Goal: Task Accomplishment & Management: Use online tool/utility

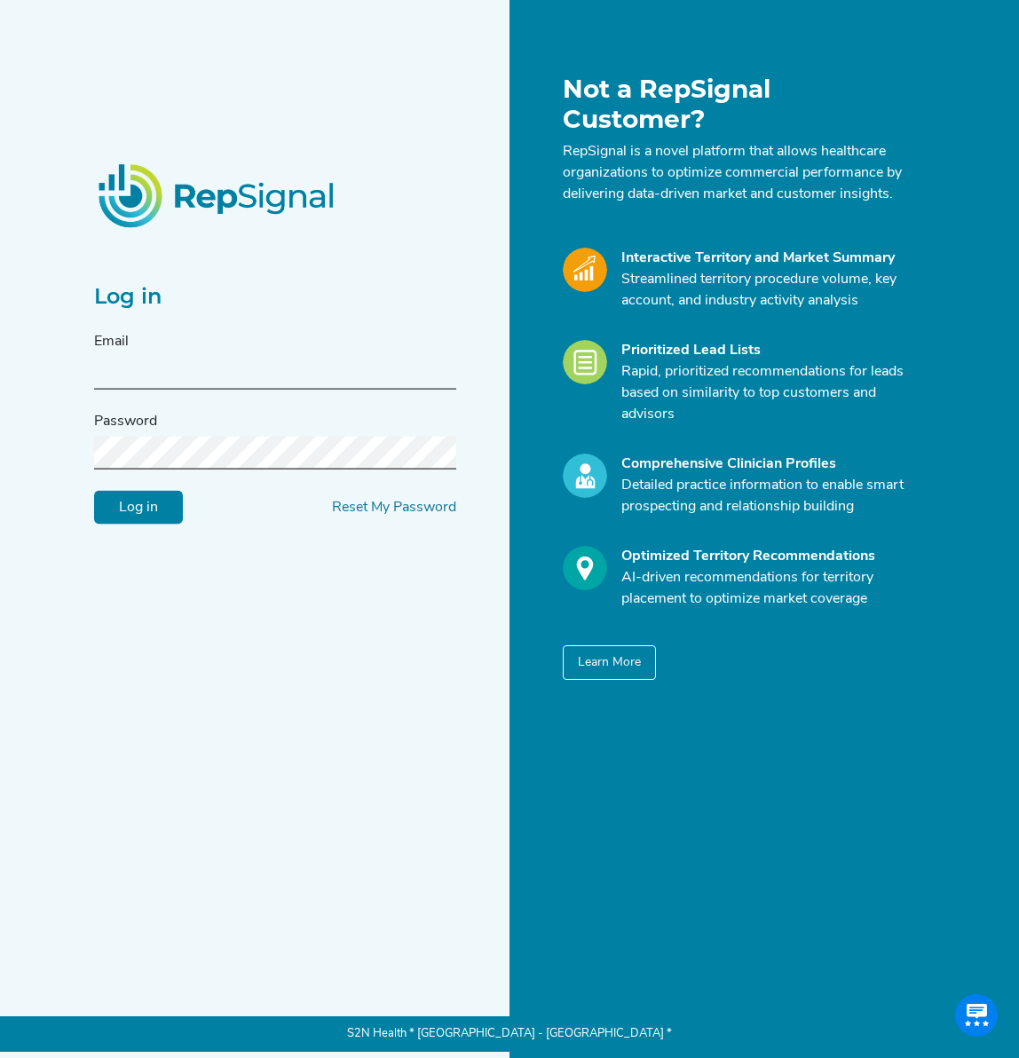
type input "[EMAIL_ADDRESS][DOMAIN_NAME]"
click at [186, 365] on input "[EMAIL_ADDRESS][DOMAIN_NAME]" at bounding box center [275, 372] width 362 height 33
click at [150, 505] on input "Log in" at bounding box center [138, 507] width 89 height 34
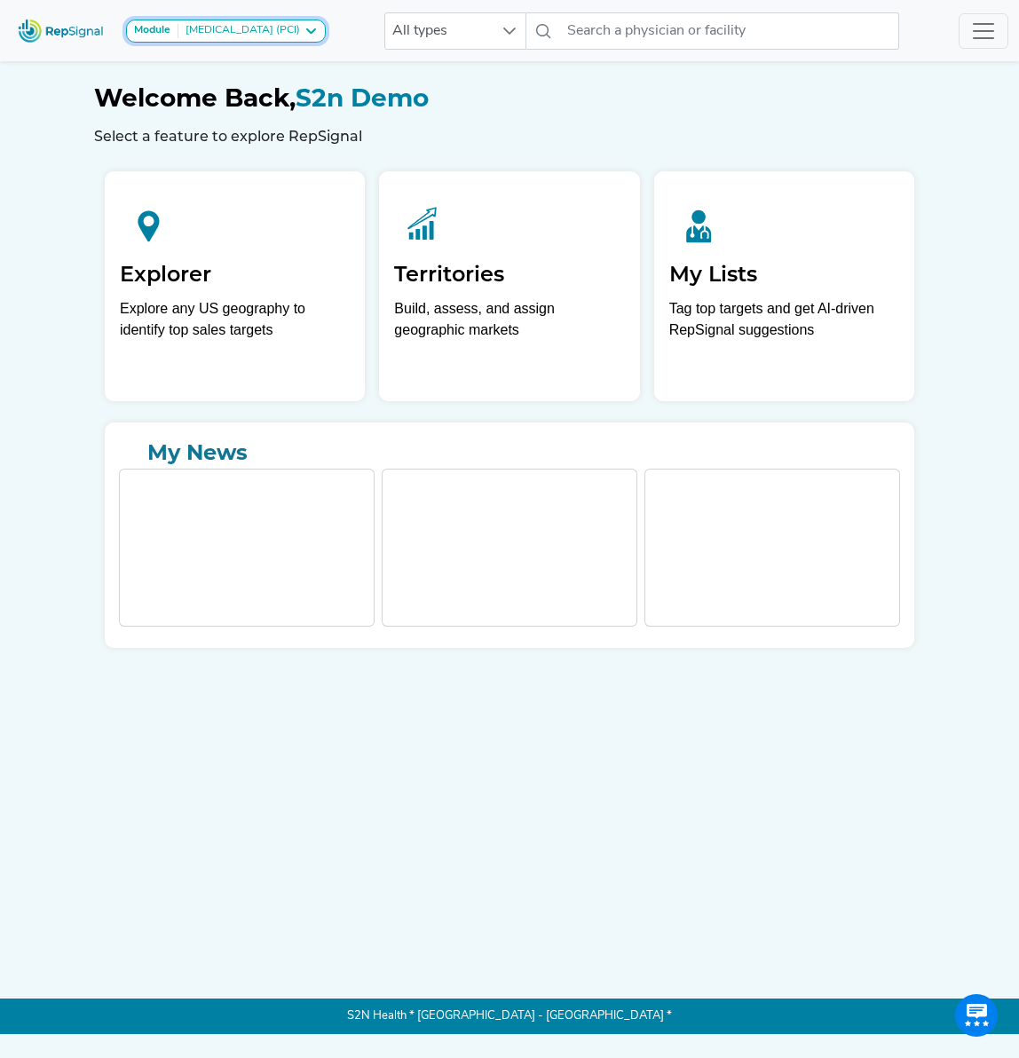
click at [318, 29] on icon at bounding box center [311, 31] width 14 height 14
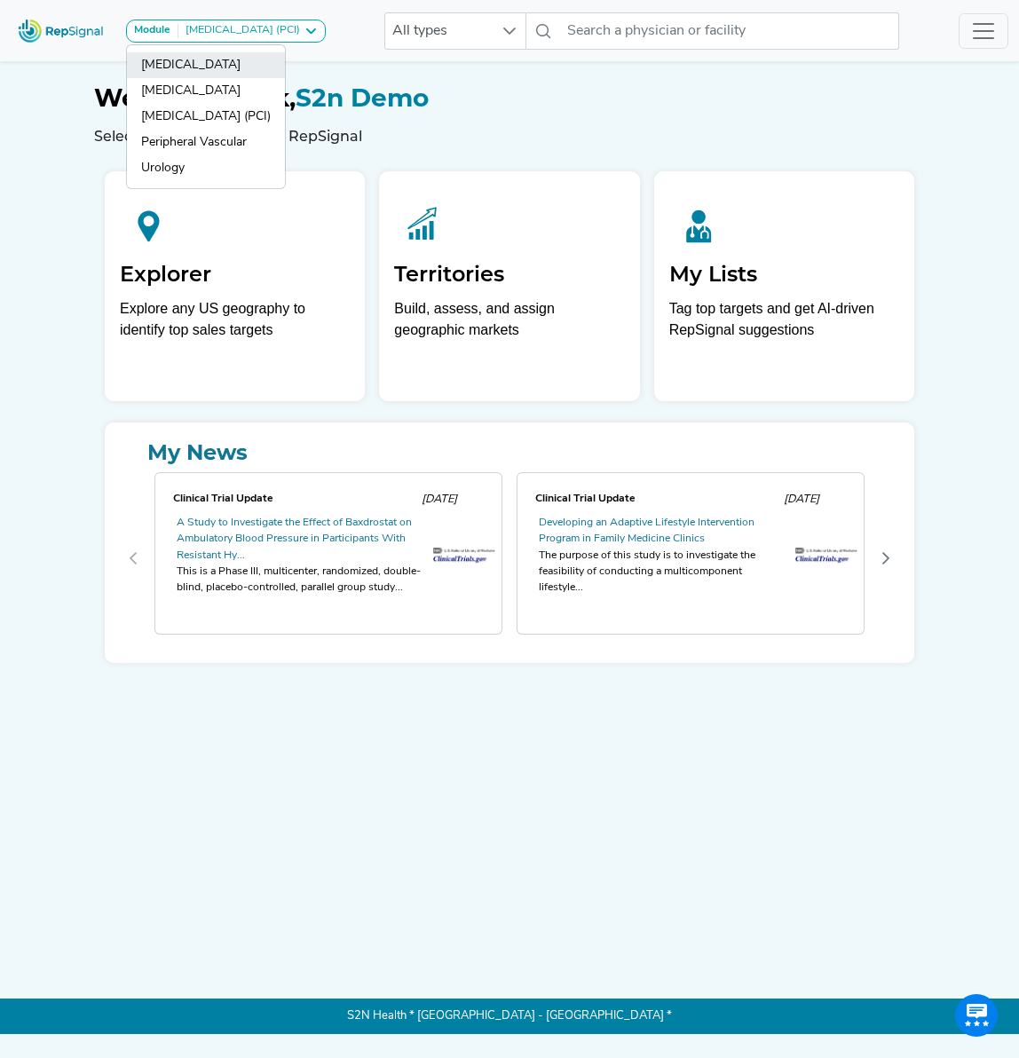
click at [276, 73] on link "[MEDICAL_DATA]" at bounding box center [206, 65] width 158 height 26
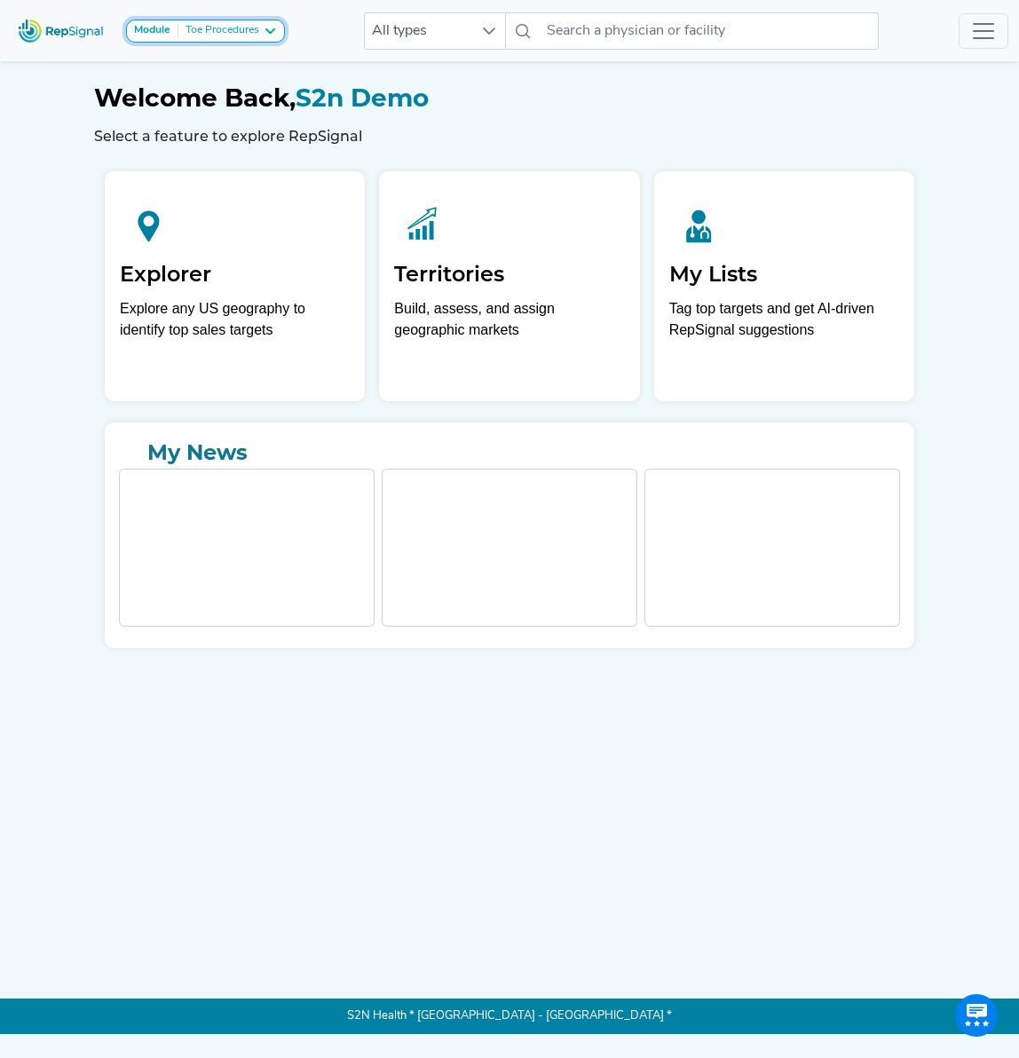
click at [266, 27] on icon at bounding box center [270, 31] width 14 height 14
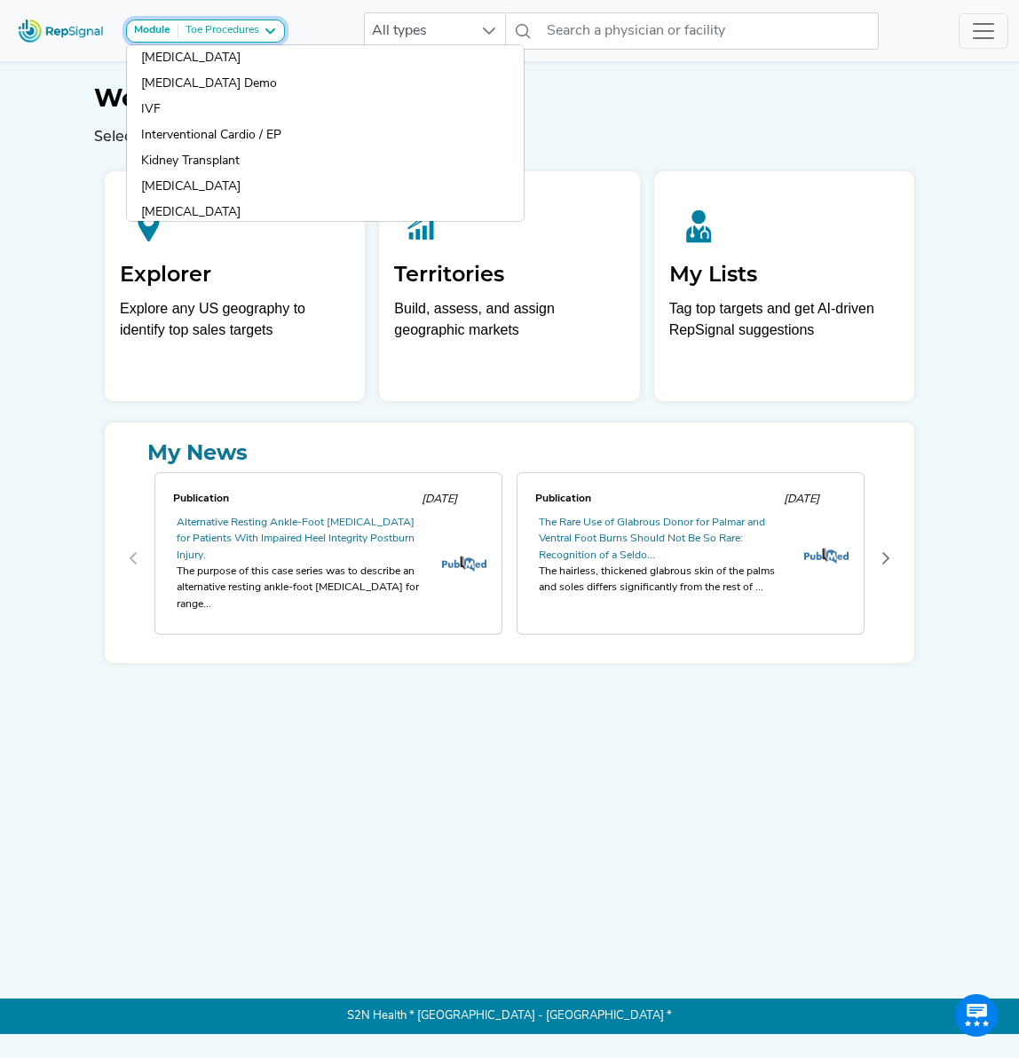
scroll to position [960, 0]
click at [237, 134] on link "Interventional Cardio / EP" at bounding box center [325, 135] width 397 height 26
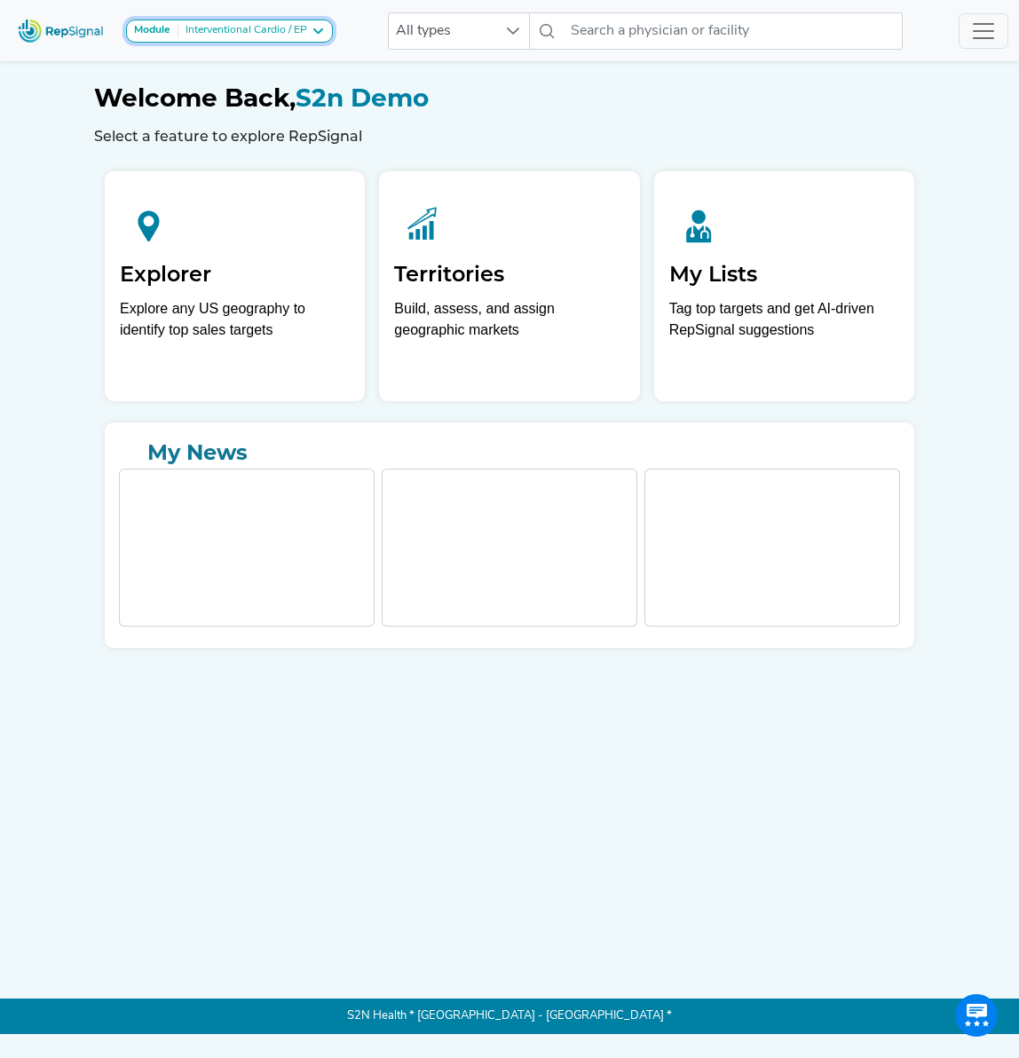
click at [322, 28] on icon at bounding box center [318, 31] width 14 height 14
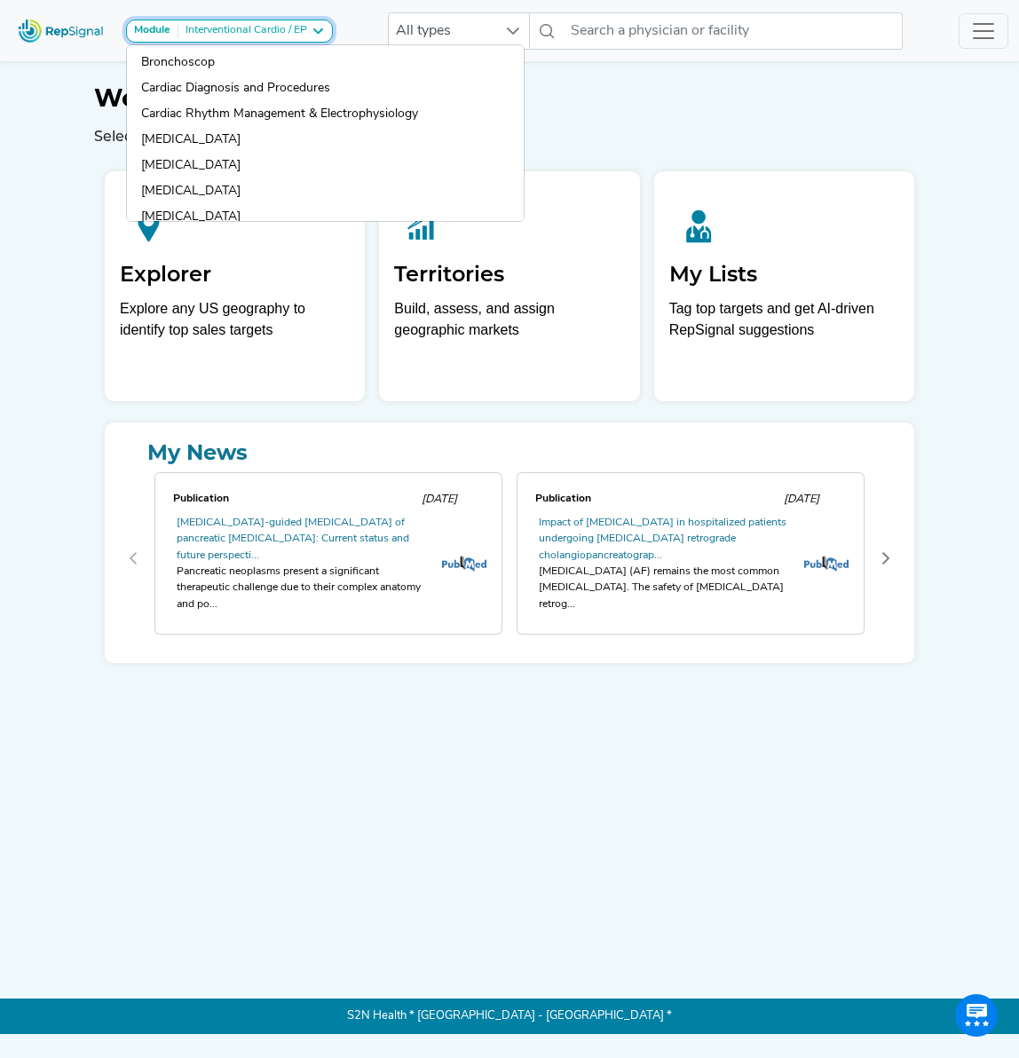
scroll to position [314, 0]
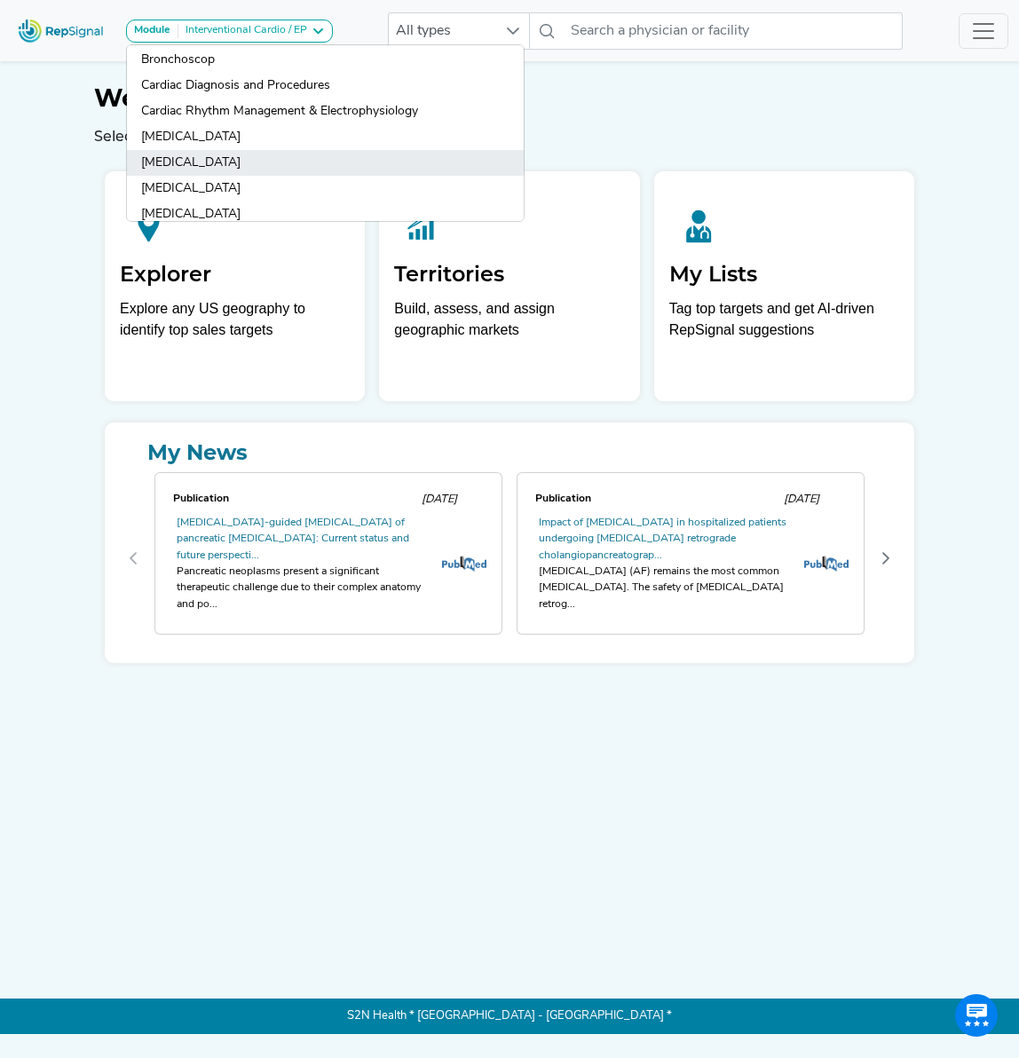
click at [242, 161] on link "[MEDICAL_DATA]" at bounding box center [325, 163] width 397 height 26
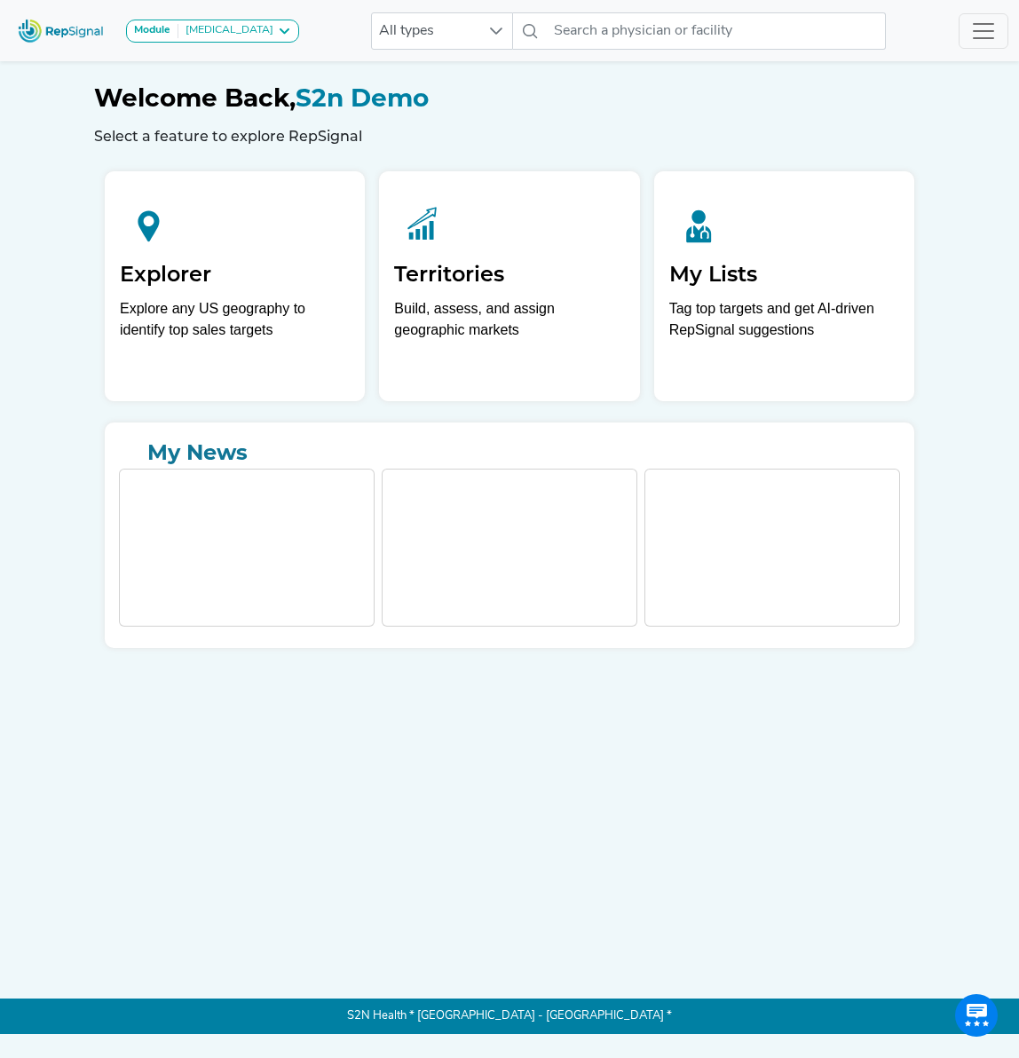
click at [277, 31] on icon at bounding box center [284, 31] width 14 height 14
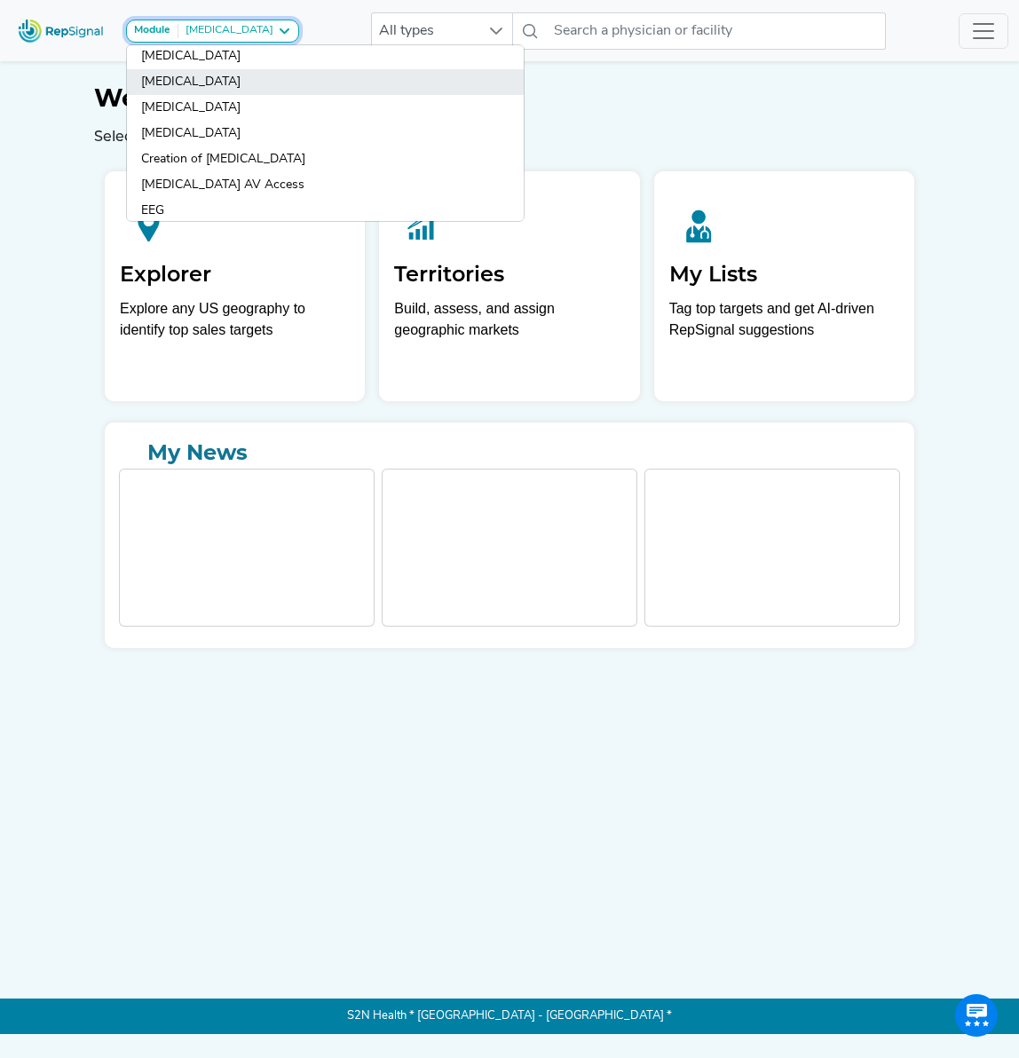
scroll to position [421, 0]
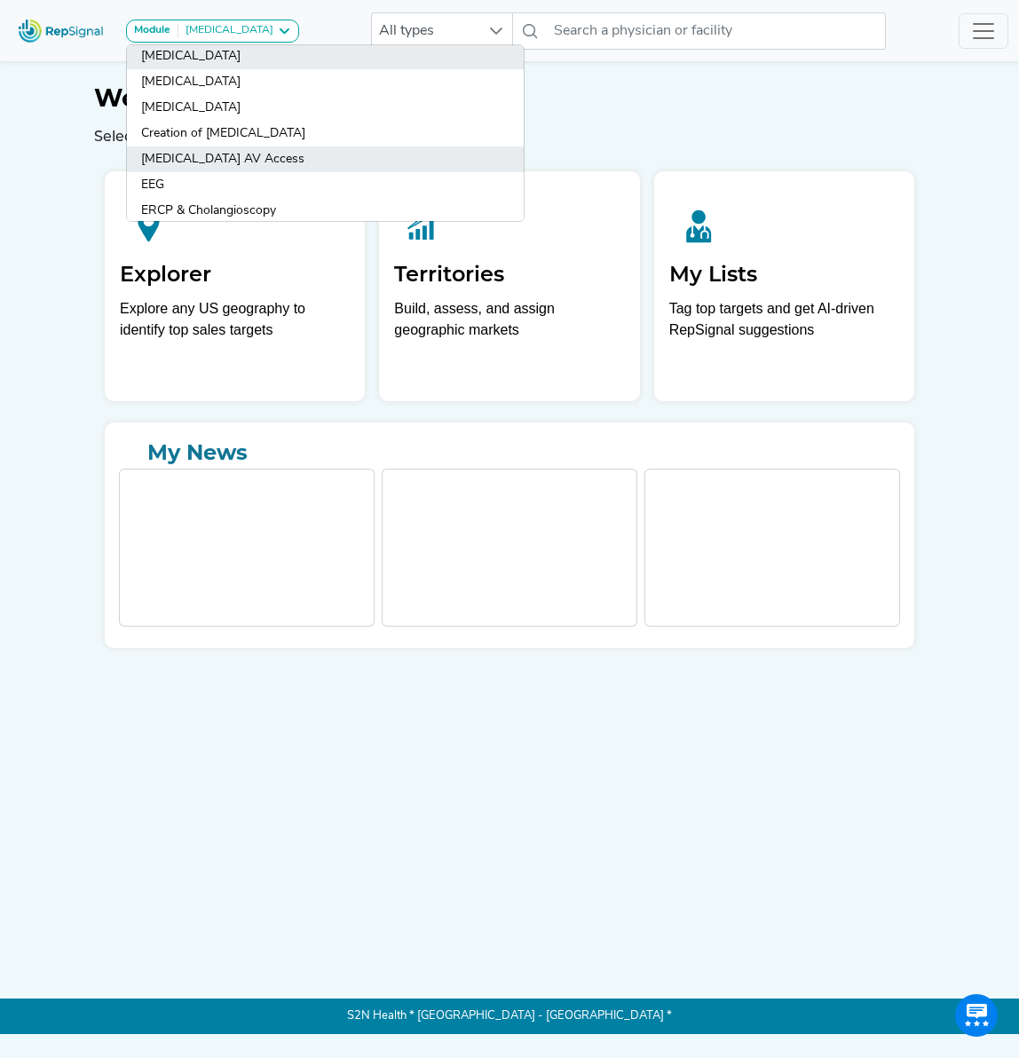
click at [273, 162] on link "[MEDICAL_DATA] AV Access" at bounding box center [325, 159] width 397 height 26
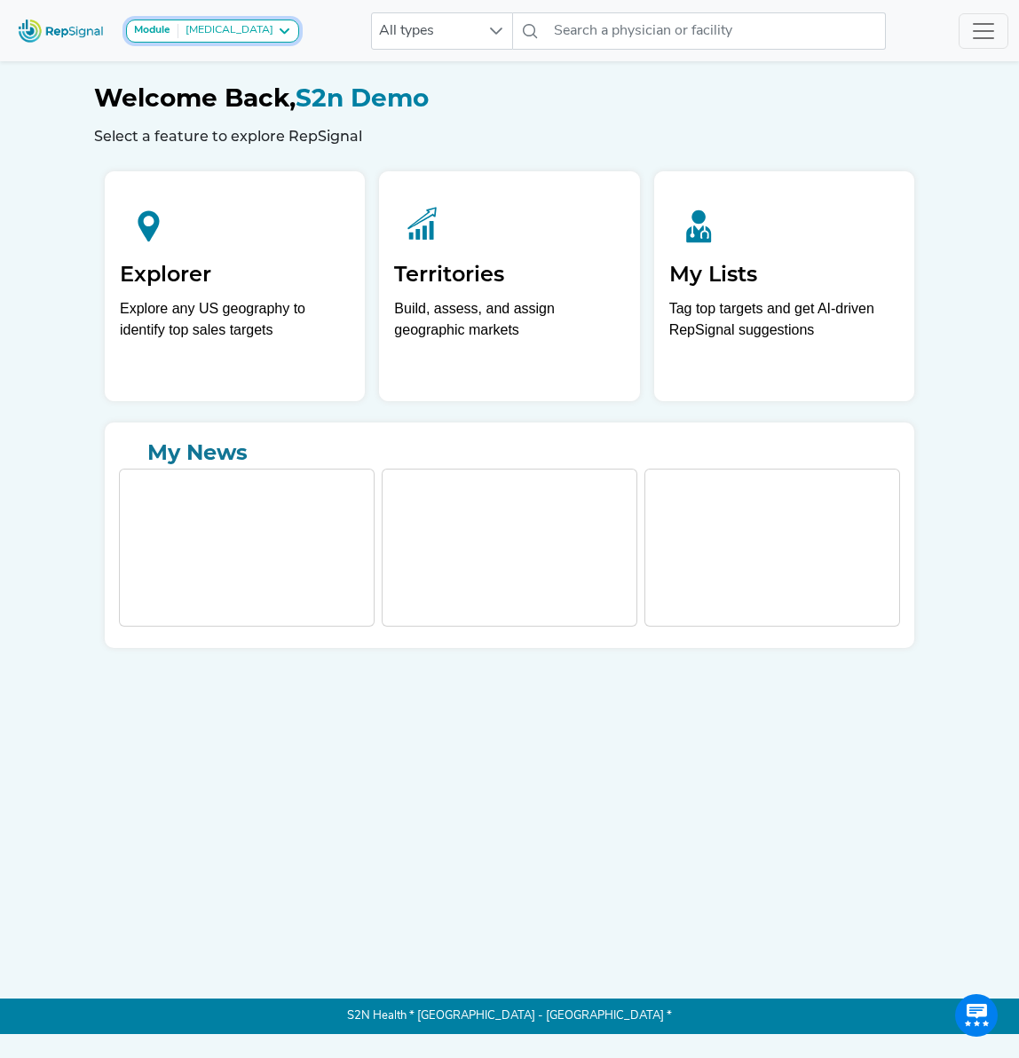
click at [279, 26] on icon at bounding box center [284, 31] width 14 height 14
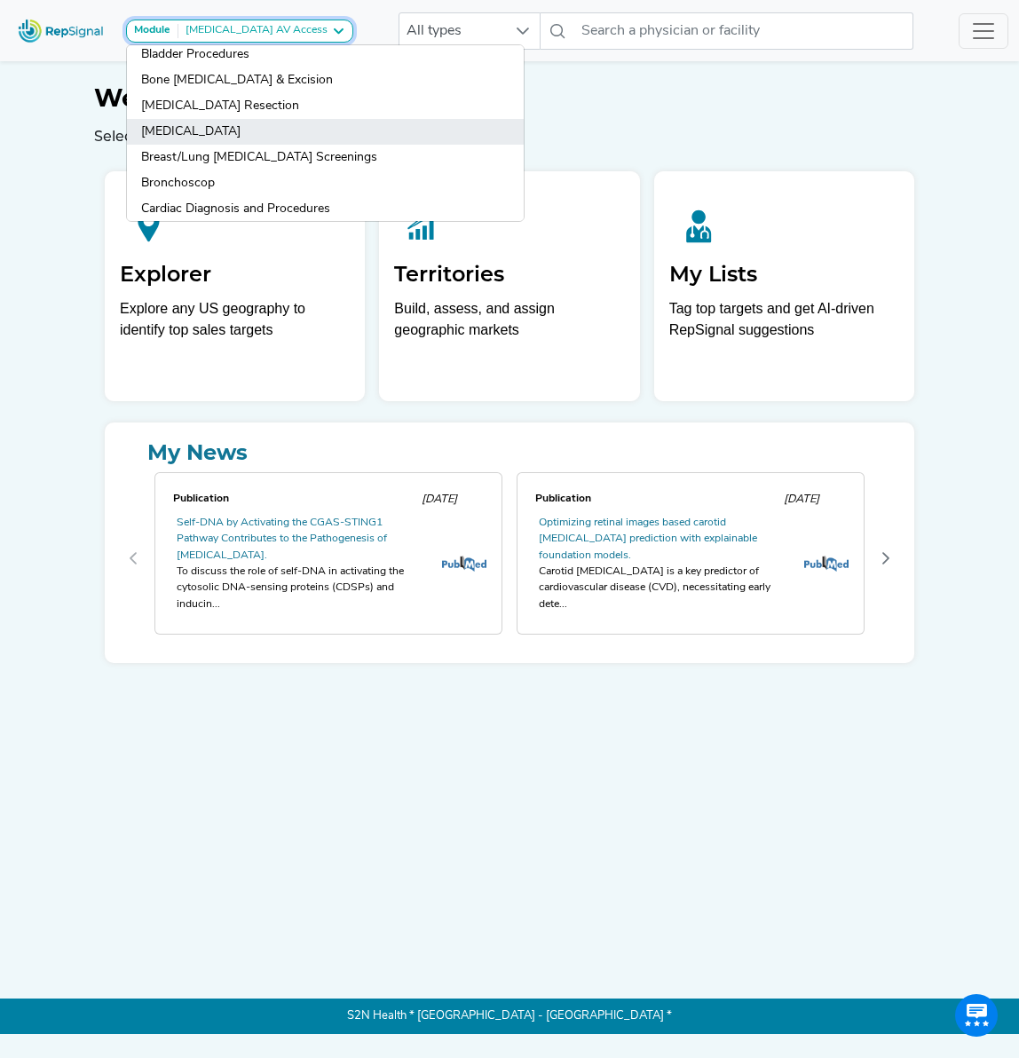
scroll to position [280, 0]
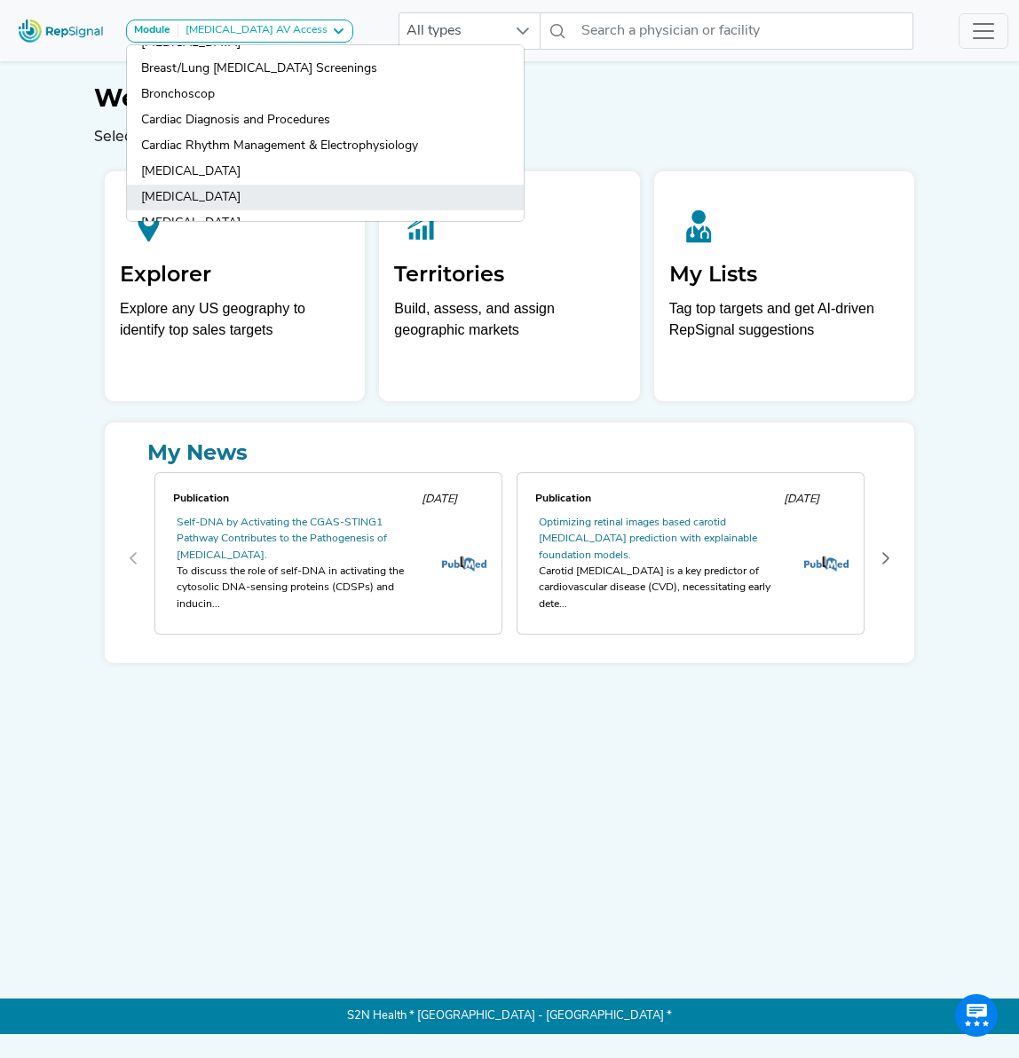
click at [200, 199] on link "[MEDICAL_DATA]" at bounding box center [325, 198] width 397 height 26
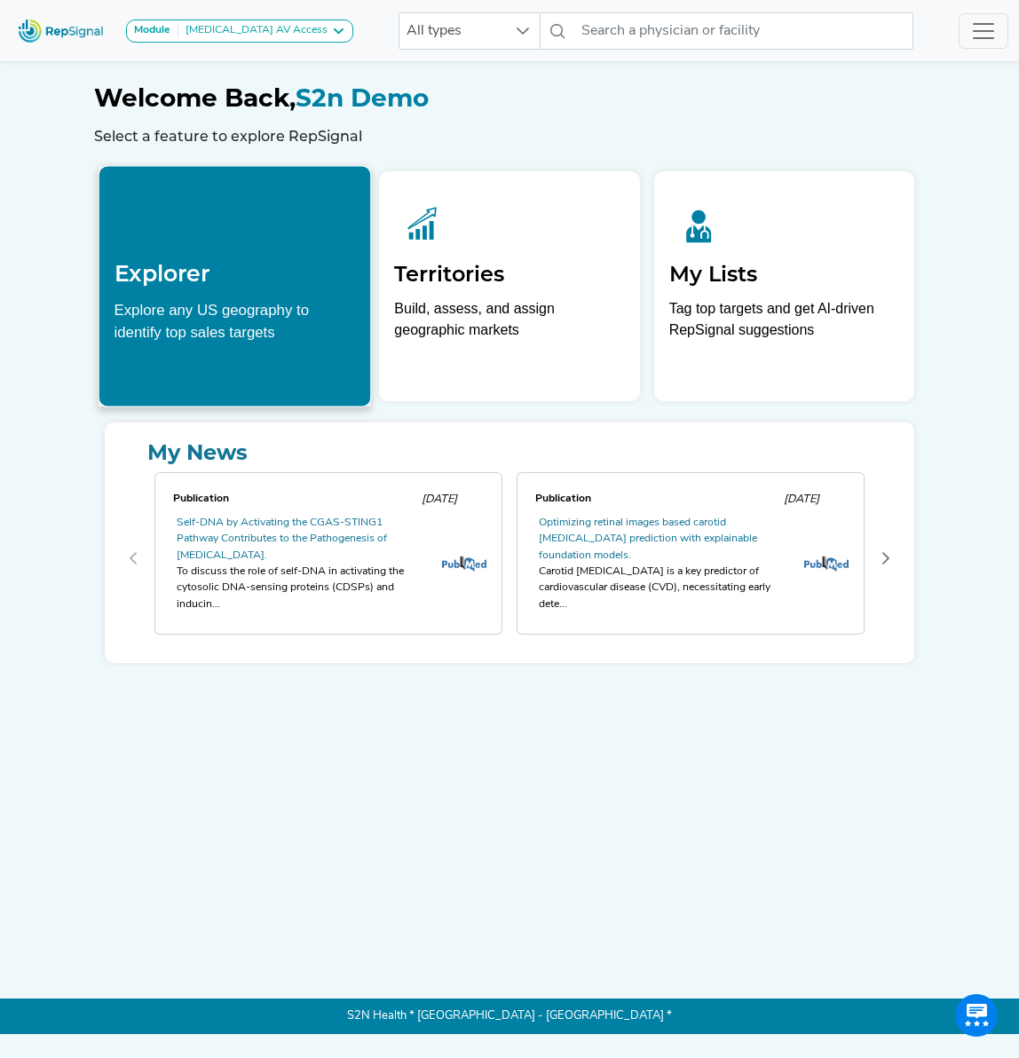
click at [233, 249] on div at bounding box center [235, 220] width 241 height 79
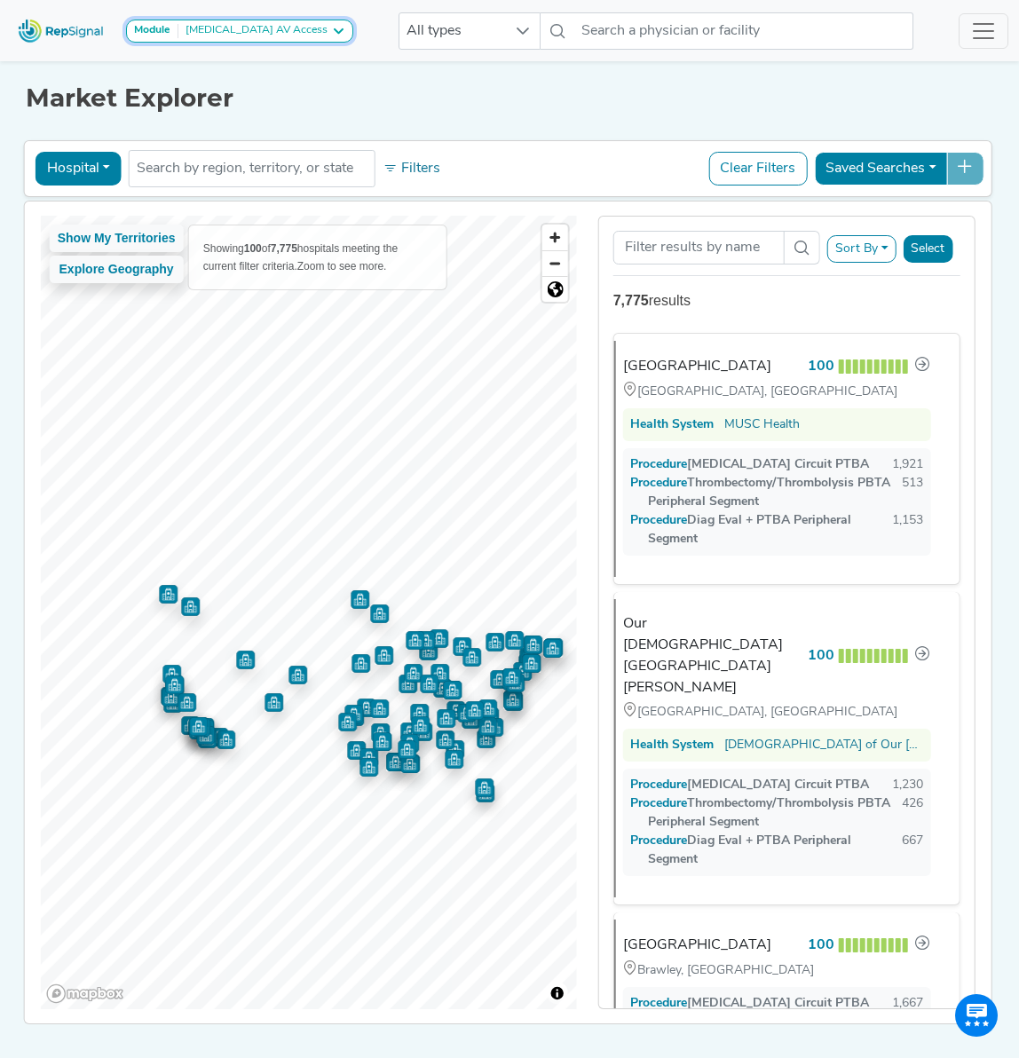
click at [331, 31] on icon at bounding box center [338, 31] width 14 height 14
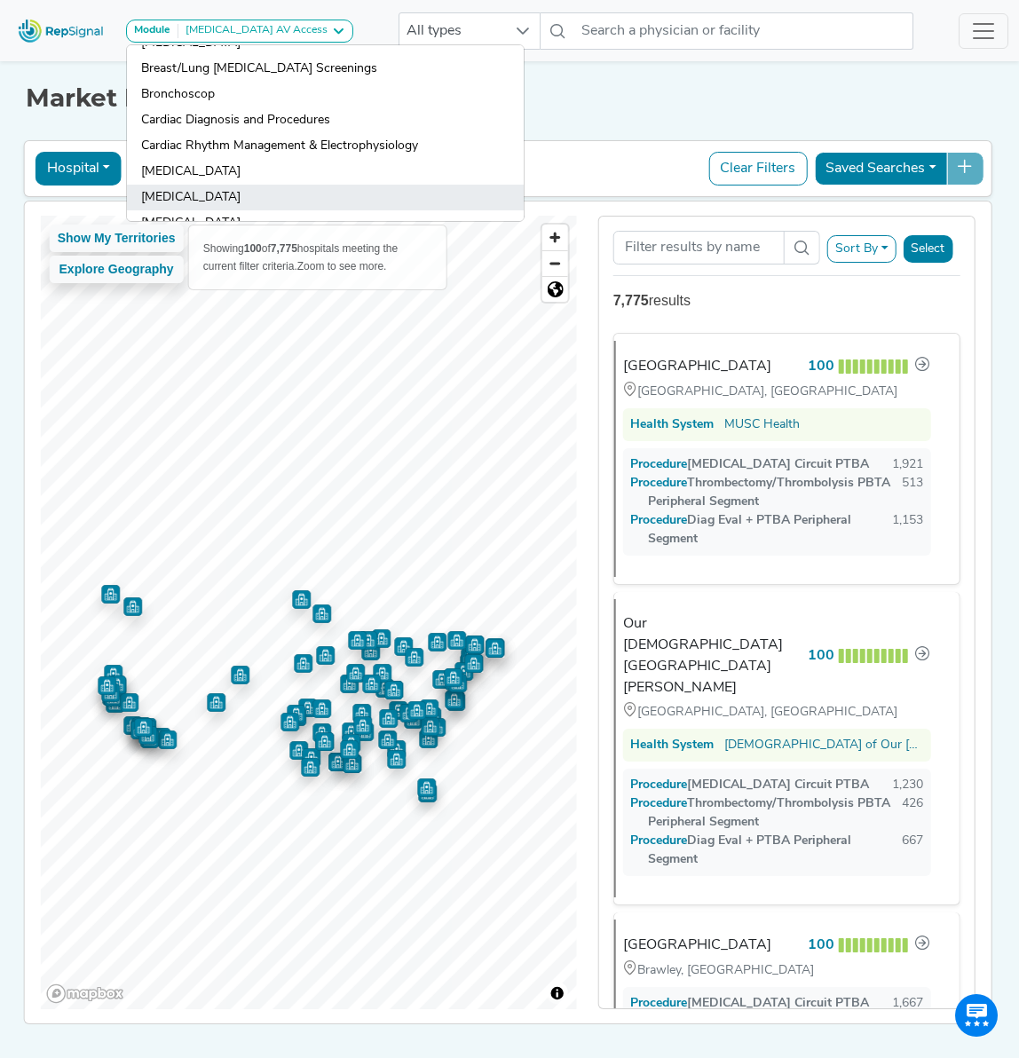
click at [217, 196] on link "[MEDICAL_DATA]" at bounding box center [325, 198] width 397 height 26
click at [604, 90] on h1 "Market Explorer" at bounding box center [510, 98] width 968 height 30
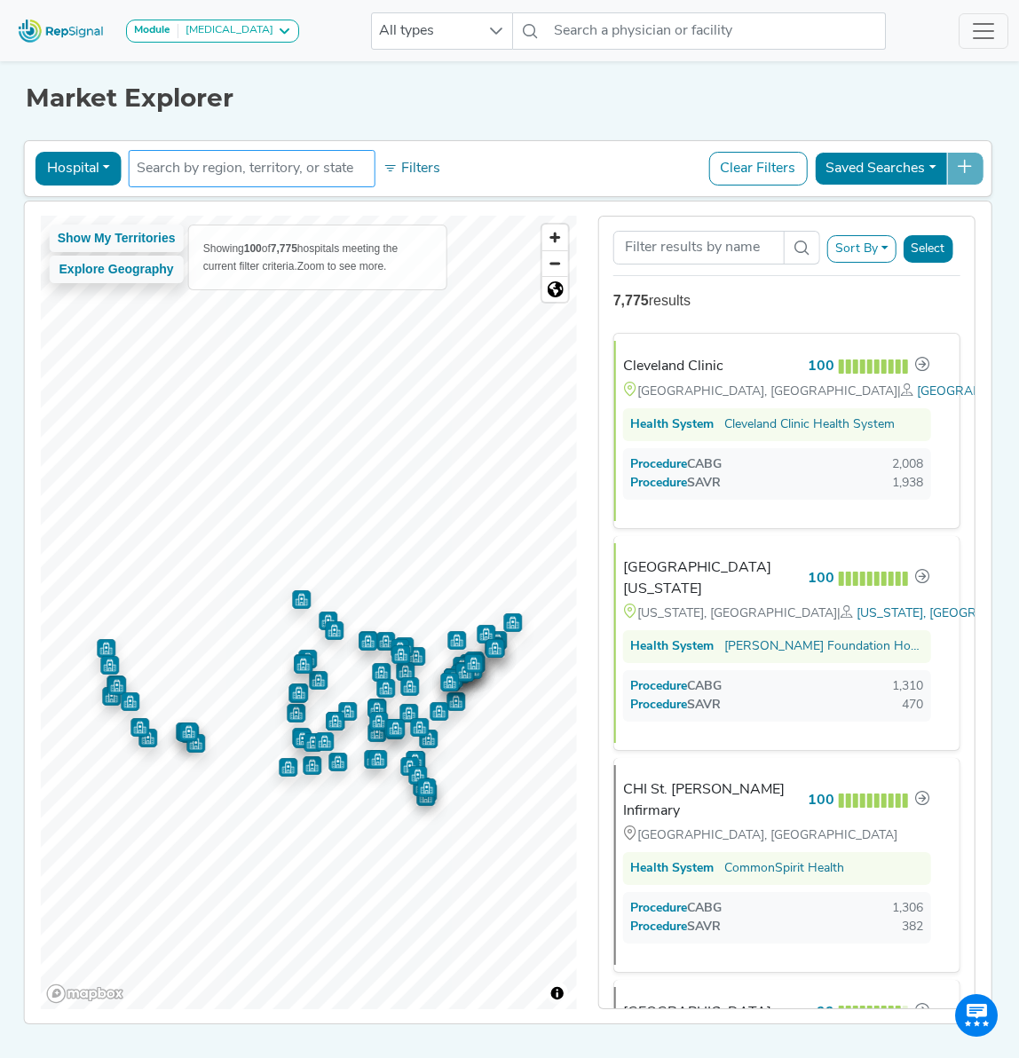
click at [306, 167] on input "text" at bounding box center [252, 168] width 231 height 21
click at [554, 231] on span "Zoom in" at bounding box center [555, 238] width 26 height 26
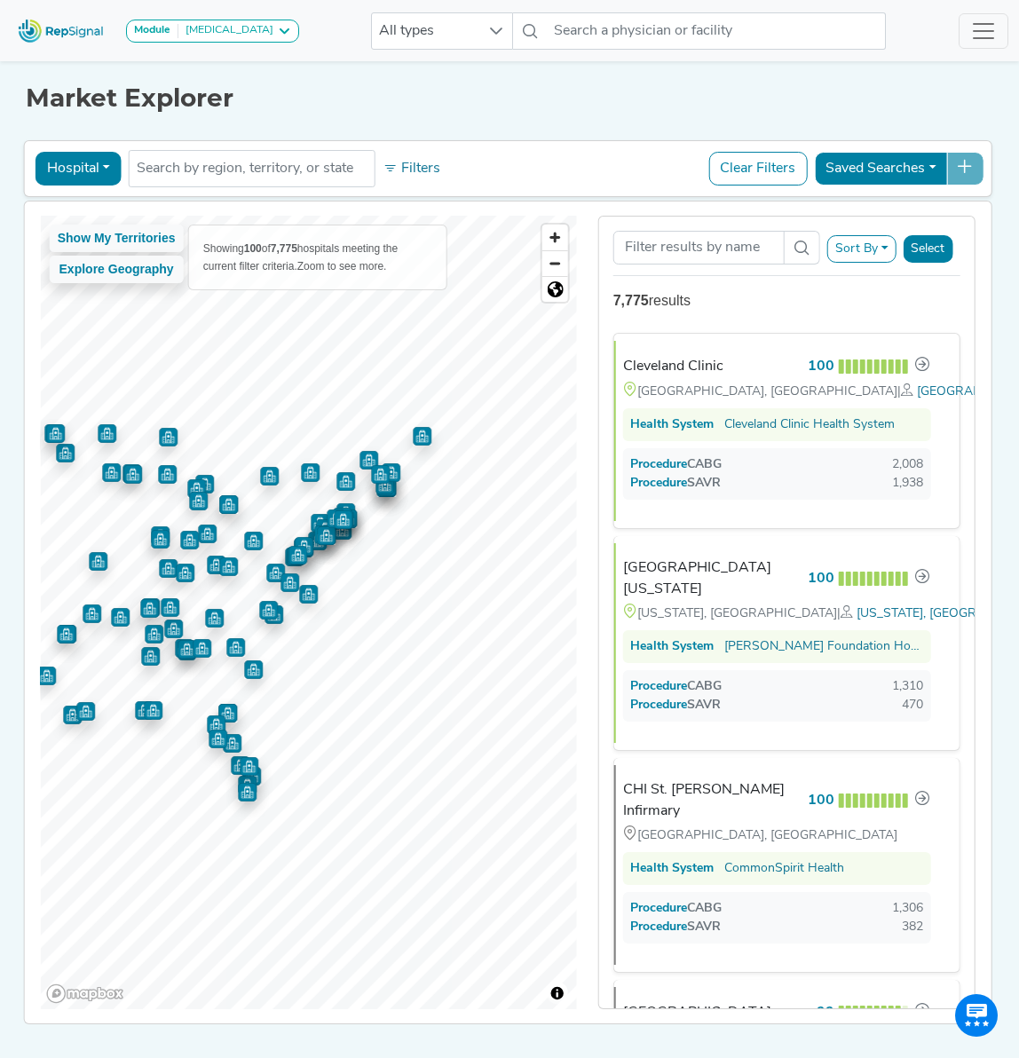
click at [85, 157] on button "Hospital" at bounding box center [79, 169] width 86 height 34
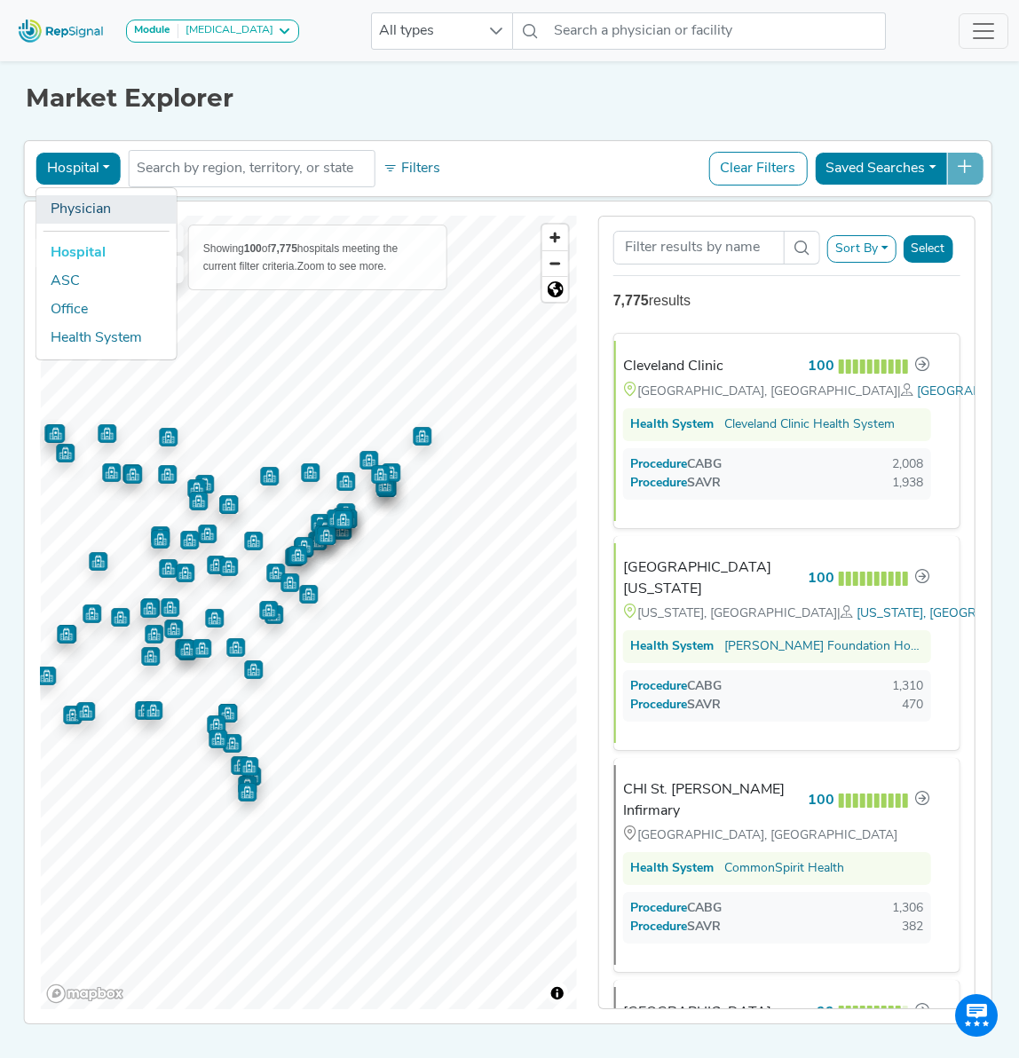
click at [99, 203] on link "Physician" at bounding box center [106, 209] width 140 height 28
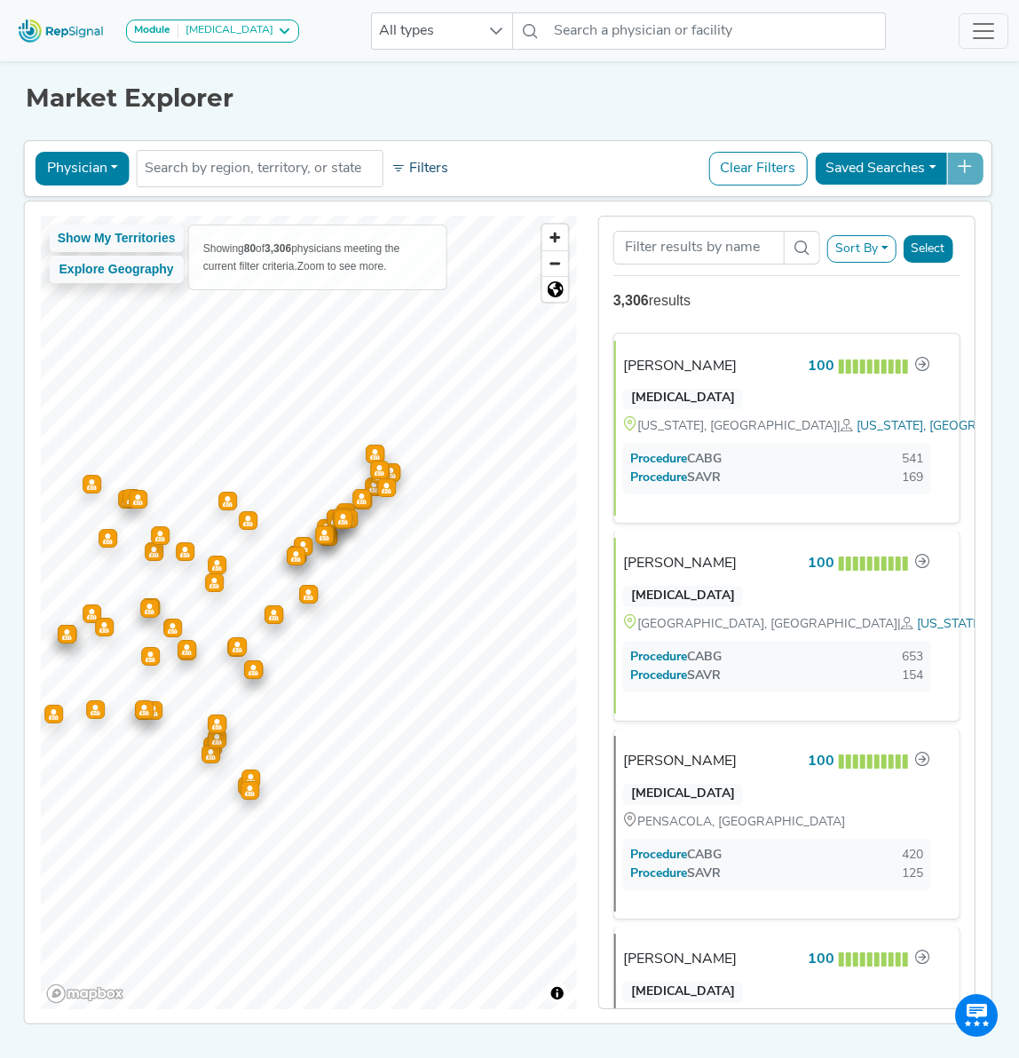
click at [446, 164] on button "Filters" at bounding box center [420, 169] width 66 height 30
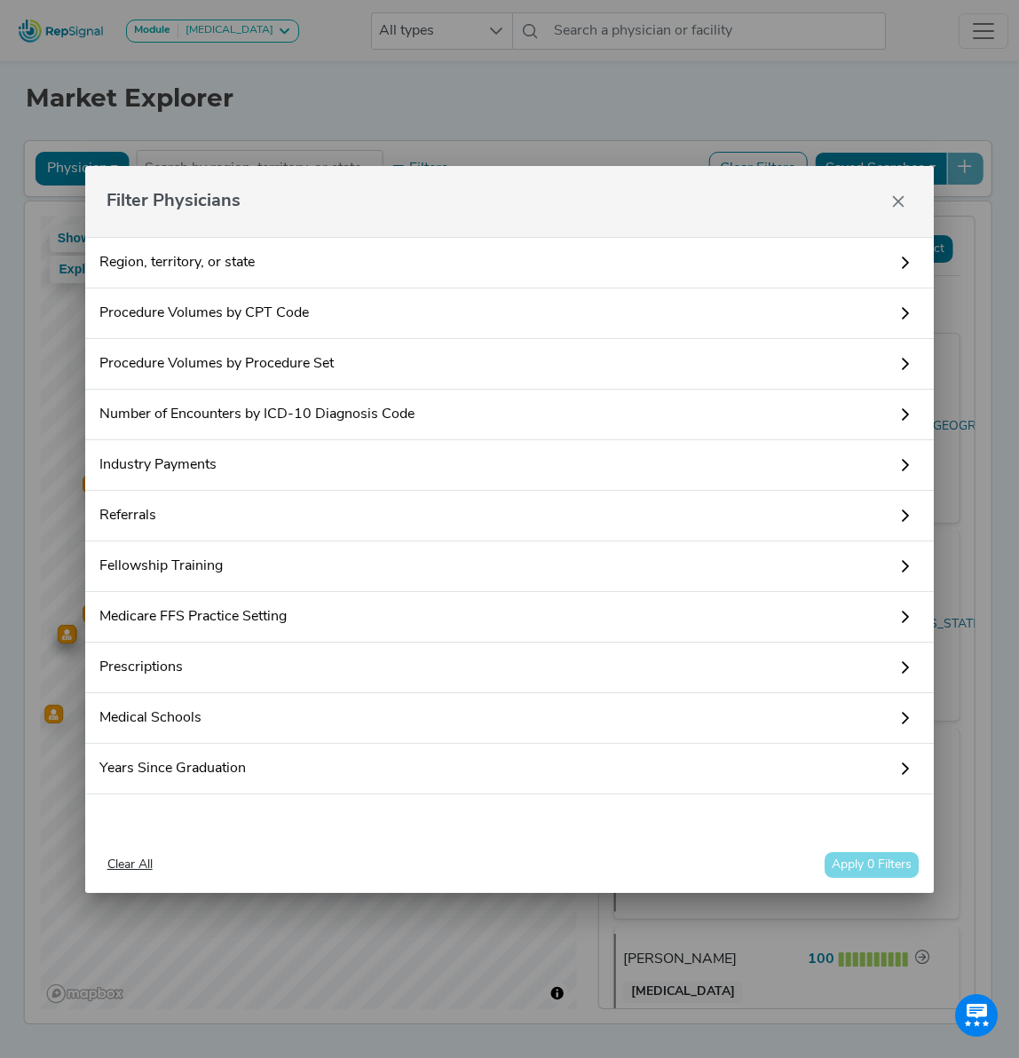
click at [367, 364] on link "Procedure Volumes by Procedure Set" at bounding box center [509, 364] width 849 height 51
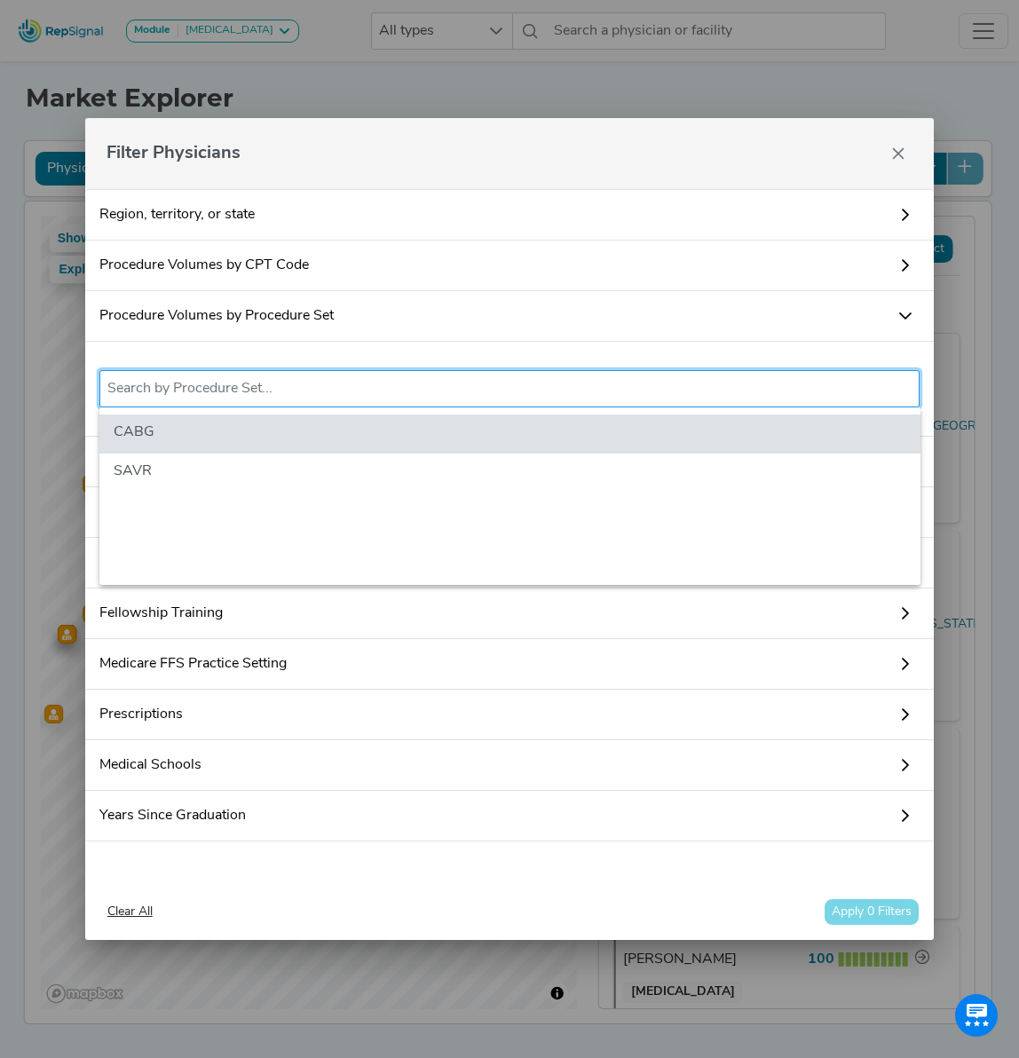
click at [316, 389] on input "text" at bounding box center [509, 388] width 805 height 21
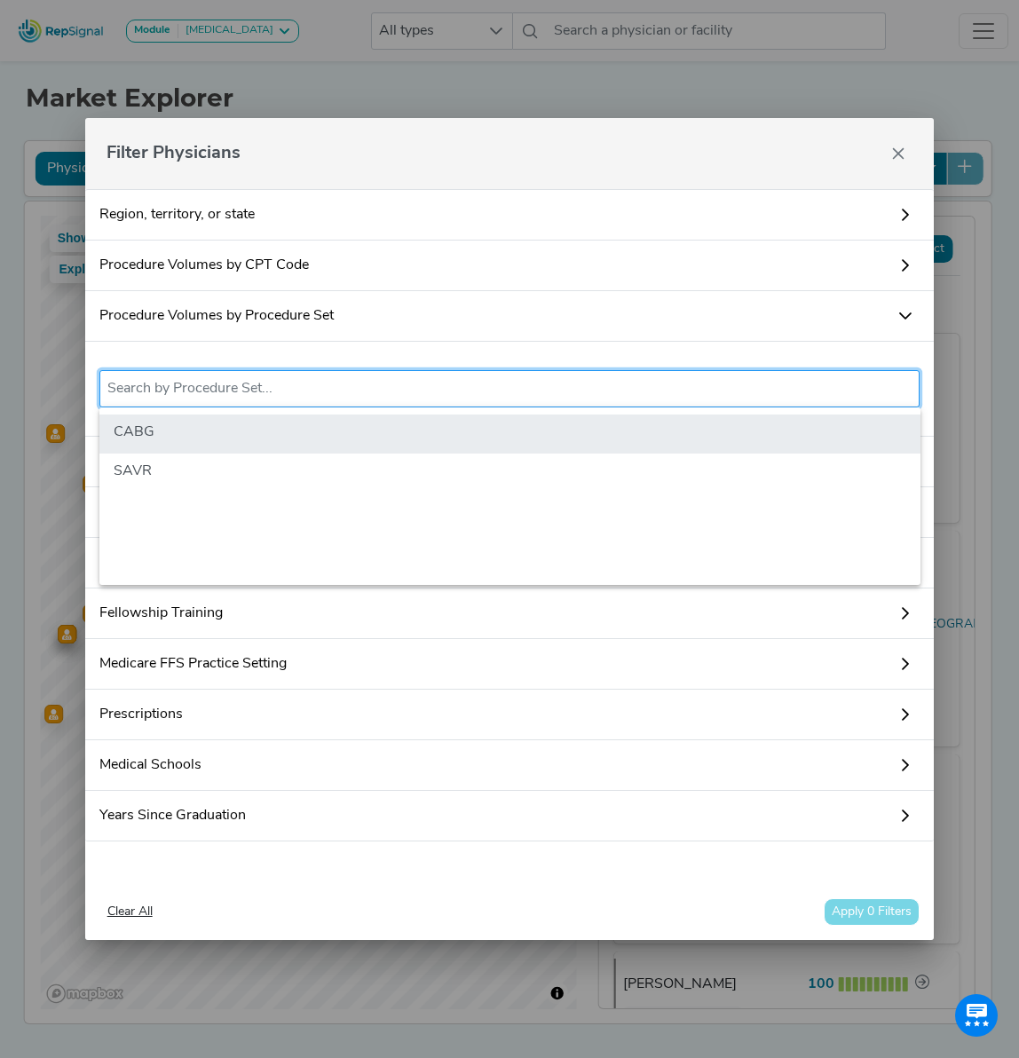
click at [280, 435] on li "CABG" at bounding box center [509, 434] width 821 height 39
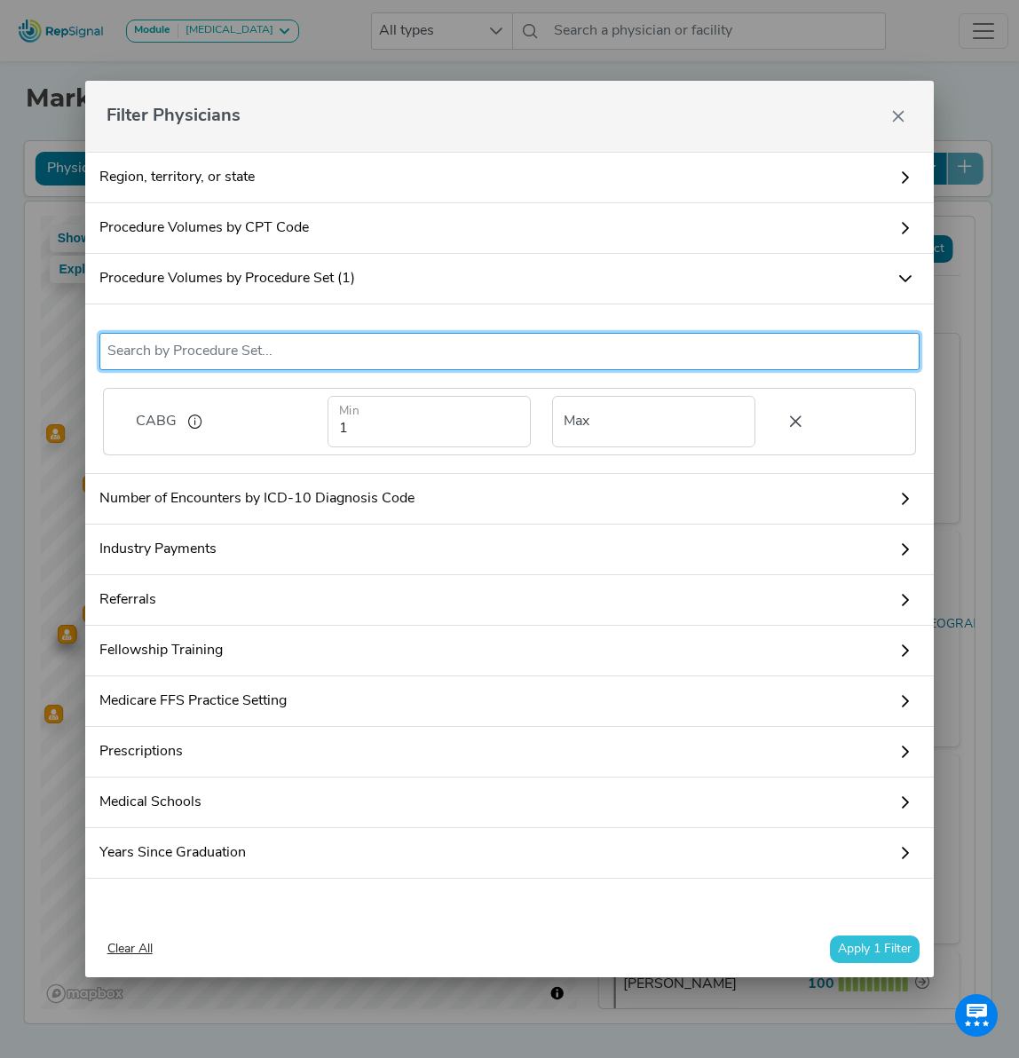
click at [795, 423] on icon at bounding box center [795, 421] width 37 height 27
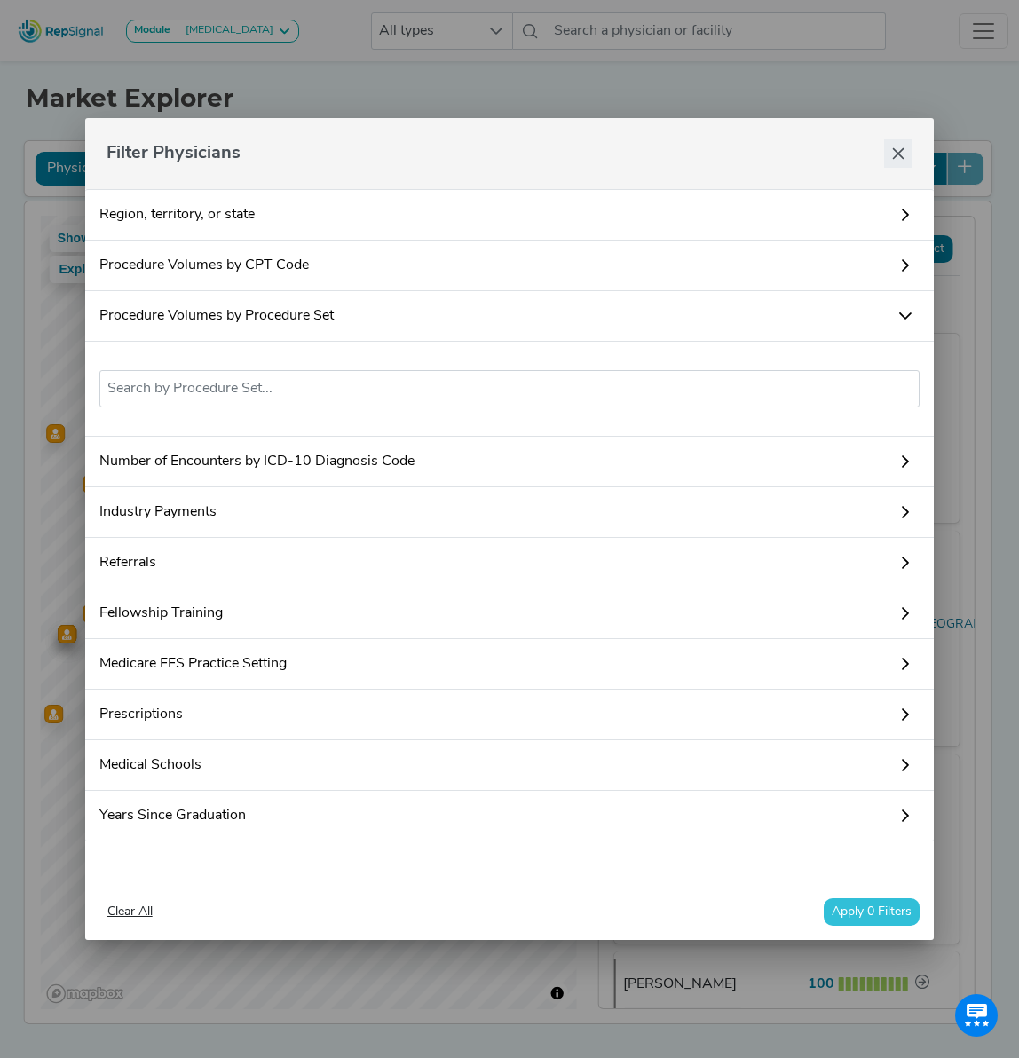
click at [900, 150] on icon "Close" at bounding box center [898, 153] width 14 height 14
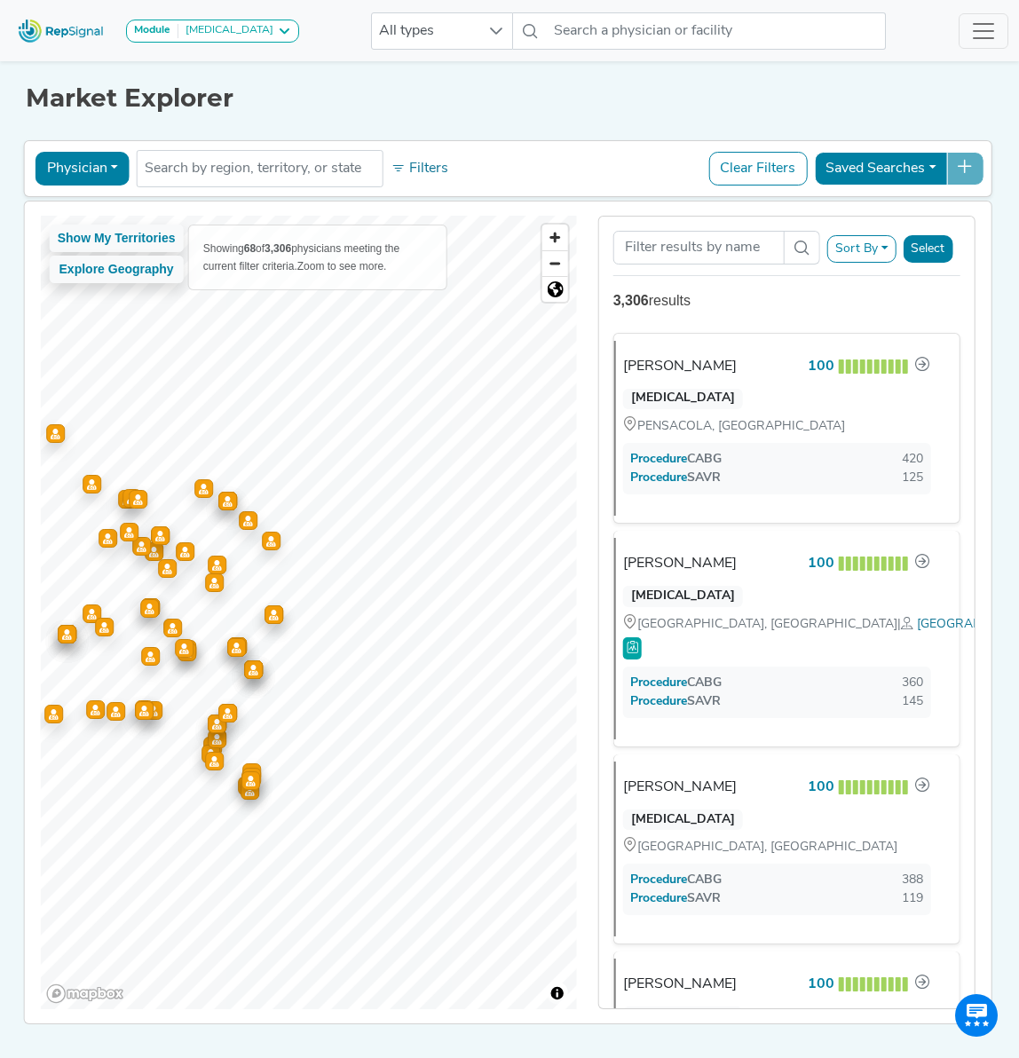
click at [106, 175] on button "Physician" at bounding box center [83, 169] width 94 height 34
drag, startPoint x: 991, startPoint y: 323, endPoint x: 981, endPoint y: 323, distance: 9.8
click at [990, 323] on div "Show My Territories Explore Geography Showing 68 of 3,306 physicians meeting th…" at bounding box center [508, 612] width 984 height 822
click at [691, 367] on div "[PERSON_NAME]" at bounding box center [687, 366] width 114 height 21
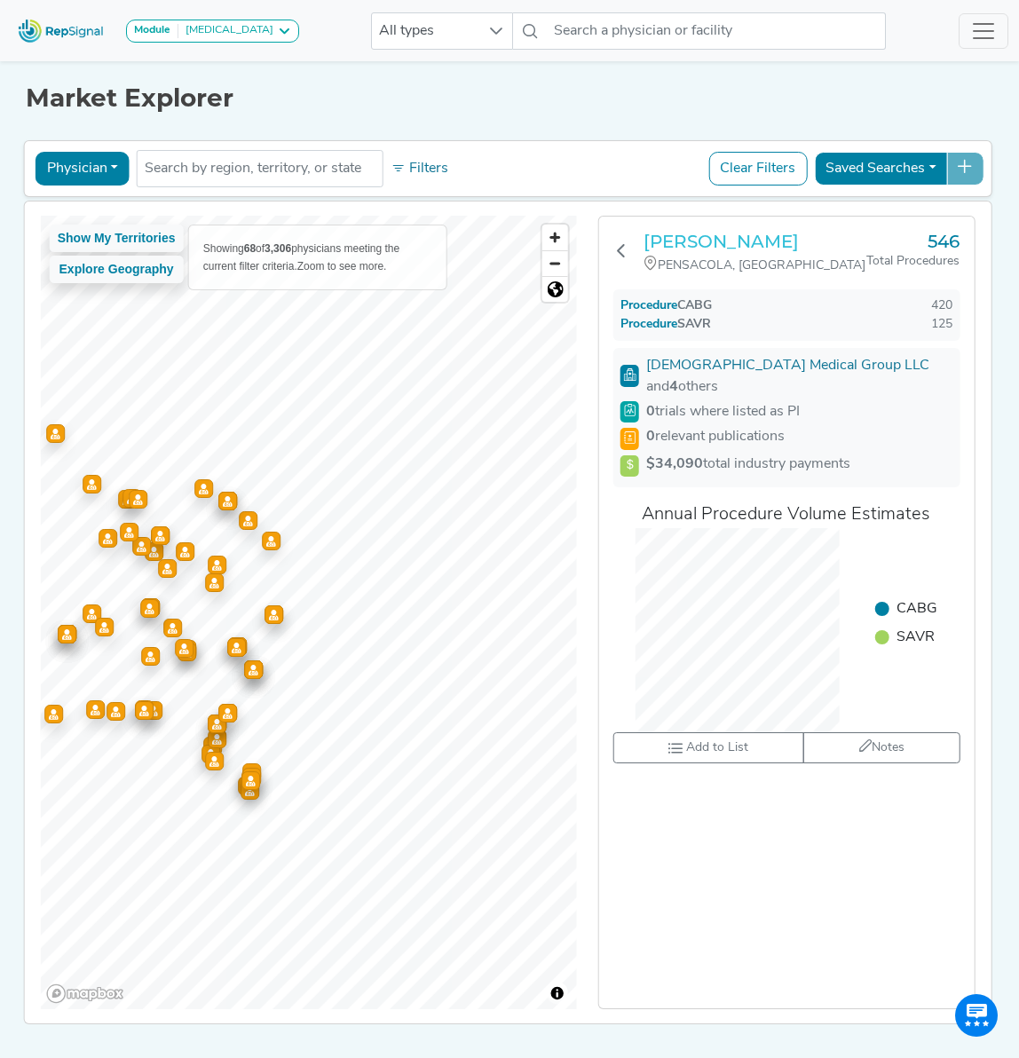
click at [709, 239] on h3 "[PERSON_NAME]" at bounding box center [756, 241] width 224 height 21
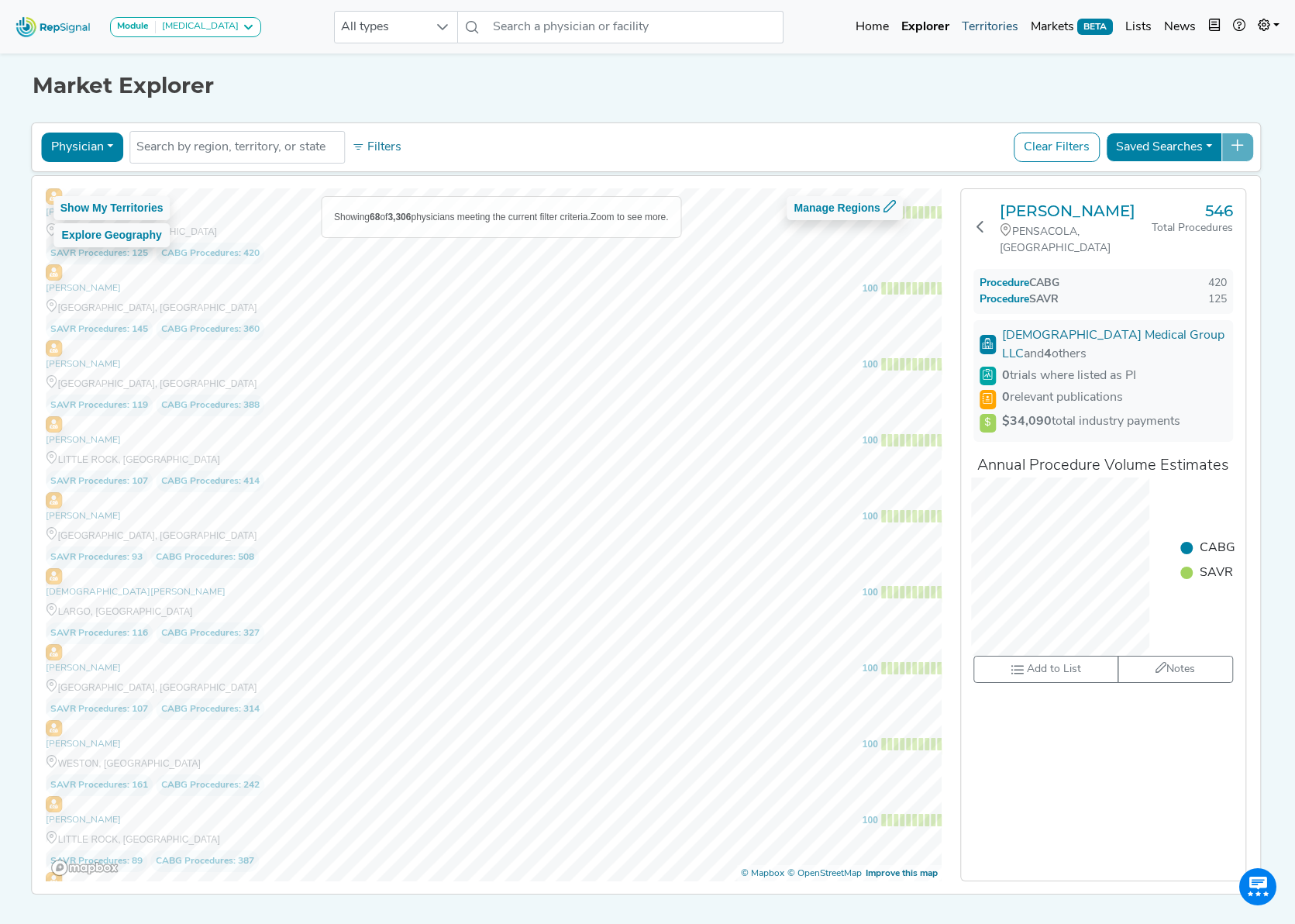
click at [889, 24] on link "Territories" at bounding box center [989, 27] width 69 height 31
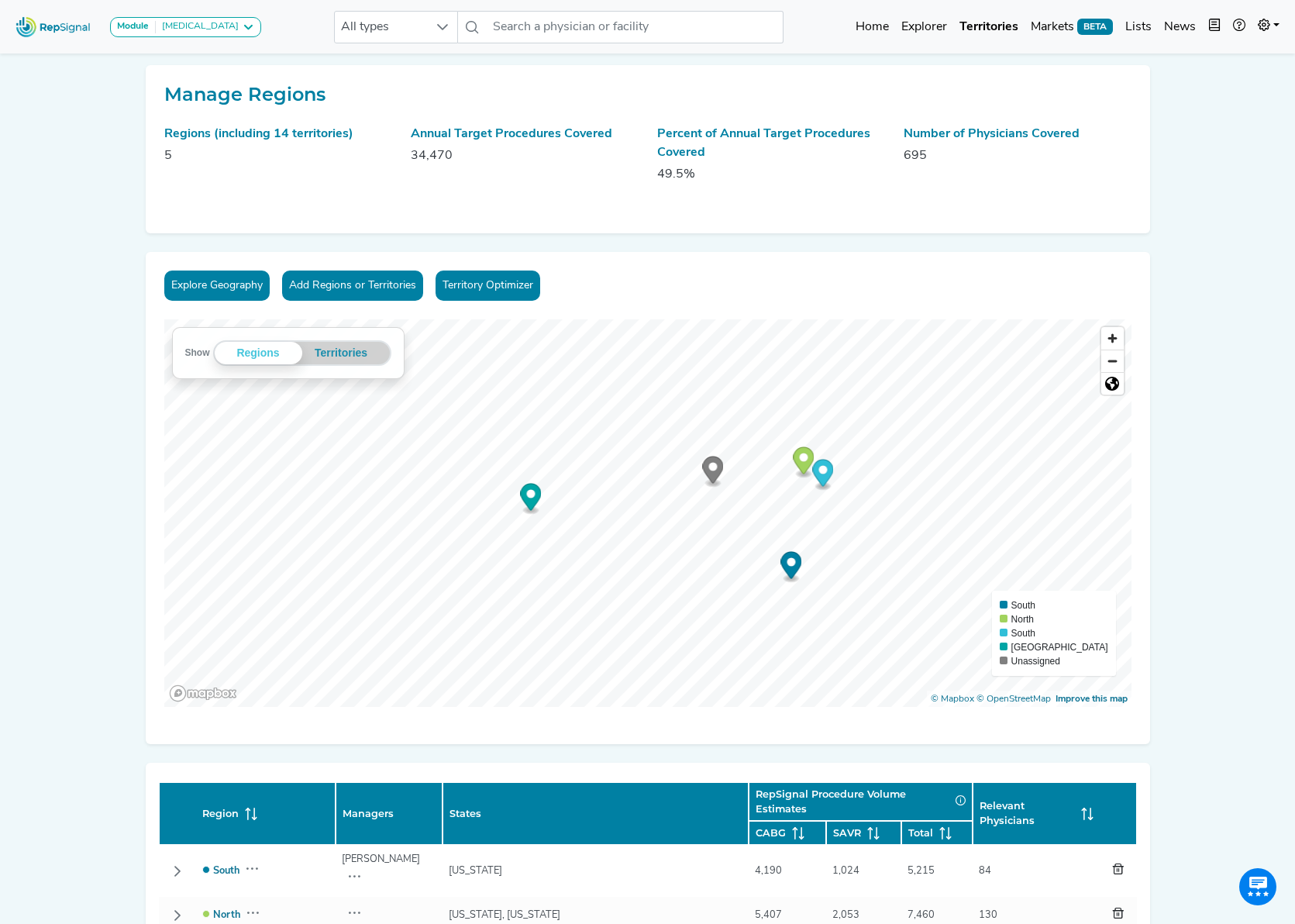
click at [499, 290] on link "Territory Optimizer" at bounding box center [488, 286] width 105 height 31
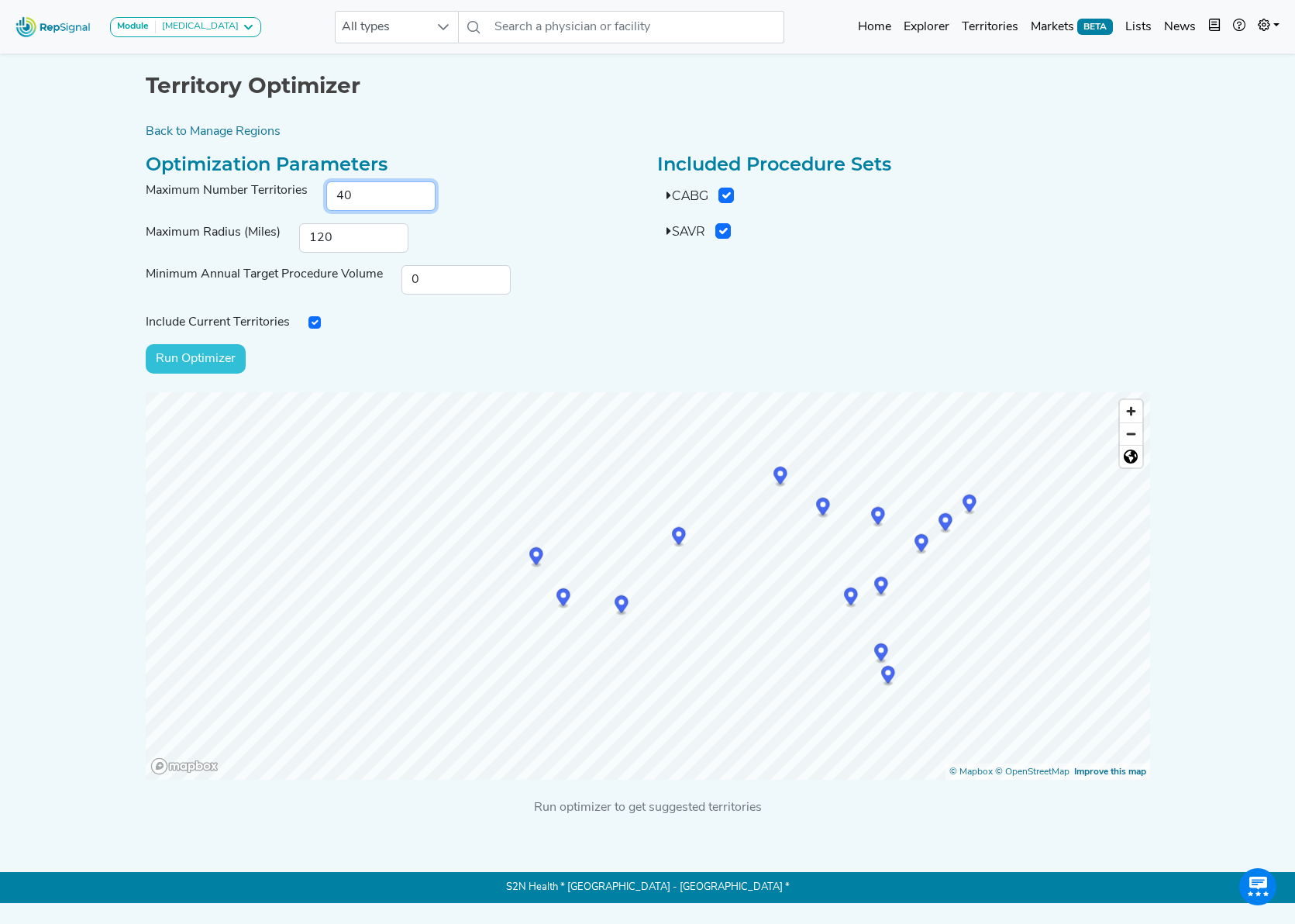
drag, startPoint x: 355, startPoint y: 203, endPoint x: 326, endPoint y: 201, distance: 29.1
click at [327, 201] on input "40" at bounding box center [381, 197] width 109 height 30
type input "5"
drag, startPoint x: 303, startPoint y: 237, endPoint x: 294, endPoint y: 235, distance: 9.2
click at [294, 235] on div "120" at bounding box center [354, 238] width 127 height 30
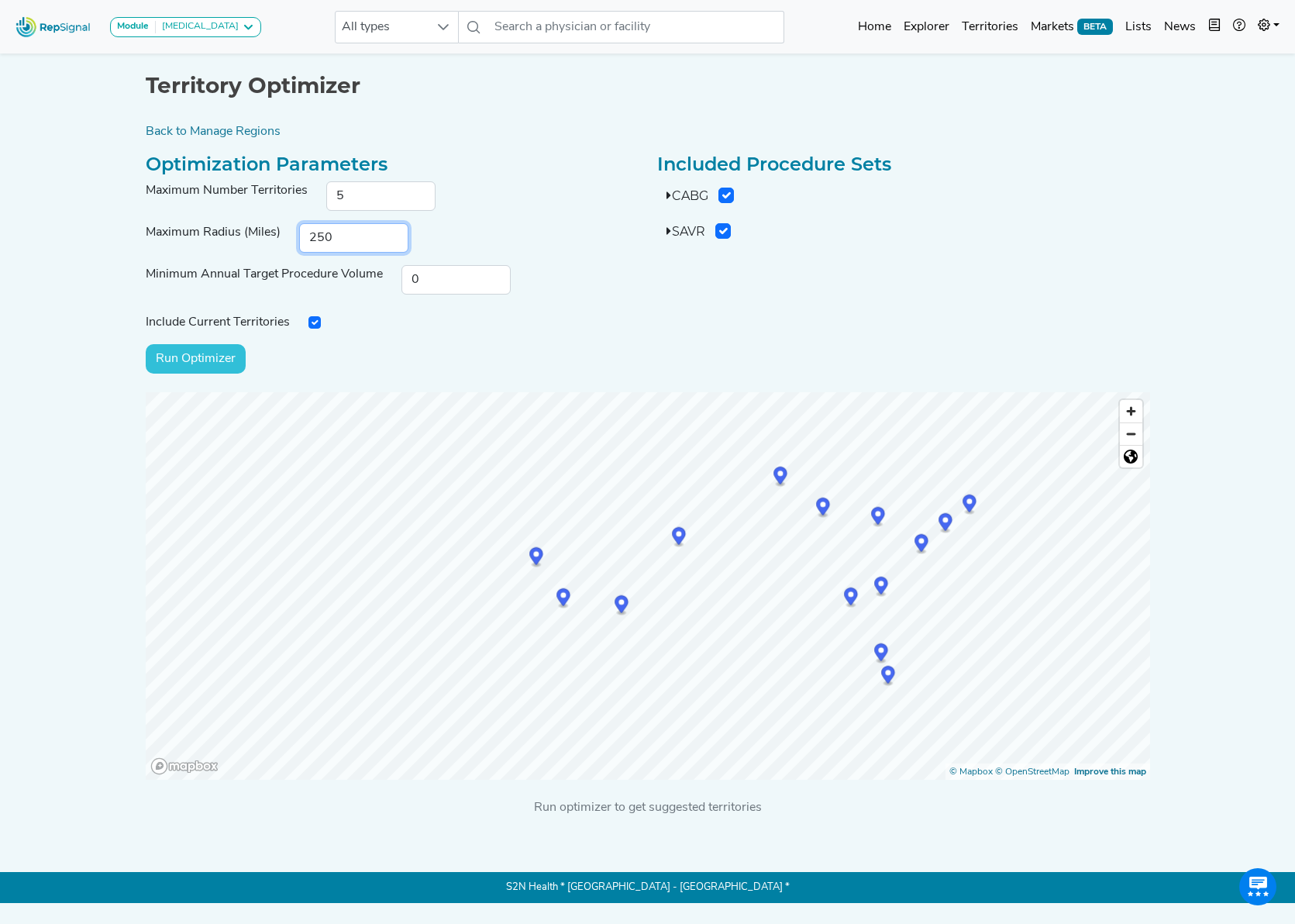
type input "250"
click at [444, 278] on input "0" at bounding box center [456, 280] width 109 height 30
drag, startPoint x: 355, startPoint y: 239, endPoint x: 260, endPoint y: 232, distance: 95.3
click at [260, 232] on div "Maximum Radius (Miles) 250" at bounding box center [392, 238] width 512 height 30
type input "300"
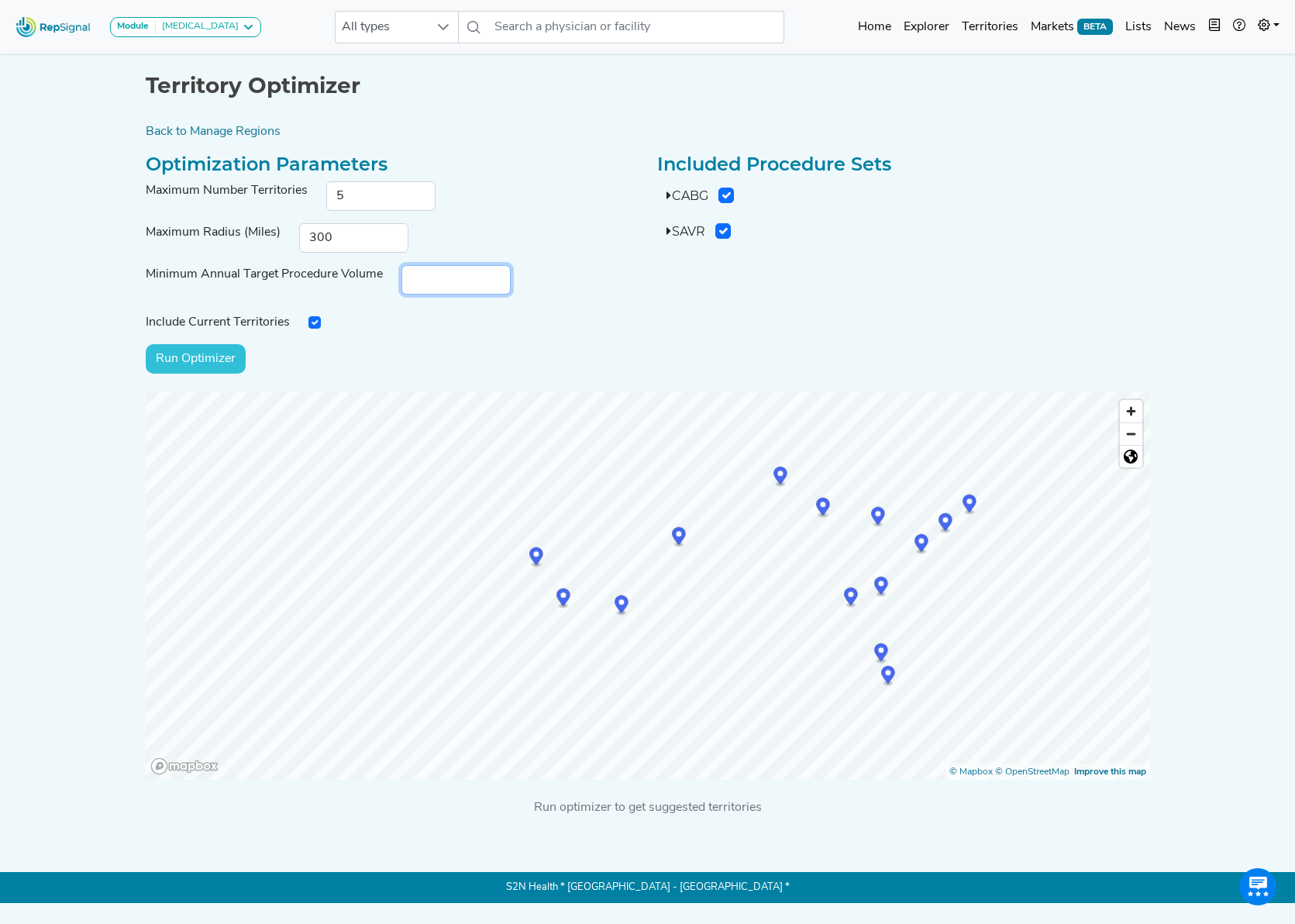
click at [458, 282] on input "number" at bounding box center [456, 280] width 109 height 30
type input "200"
click at [656, 325] on div "Included Procedure Sets CABG 33533 : Cabg Arterial Single 33534 : Cabg Arterial…" at bounding box center [904, 264] width 512 height 221
click at [313, 322] on input "checkbox" at bounding box center [314, 322] width 12 height 12
checkbox input "false"
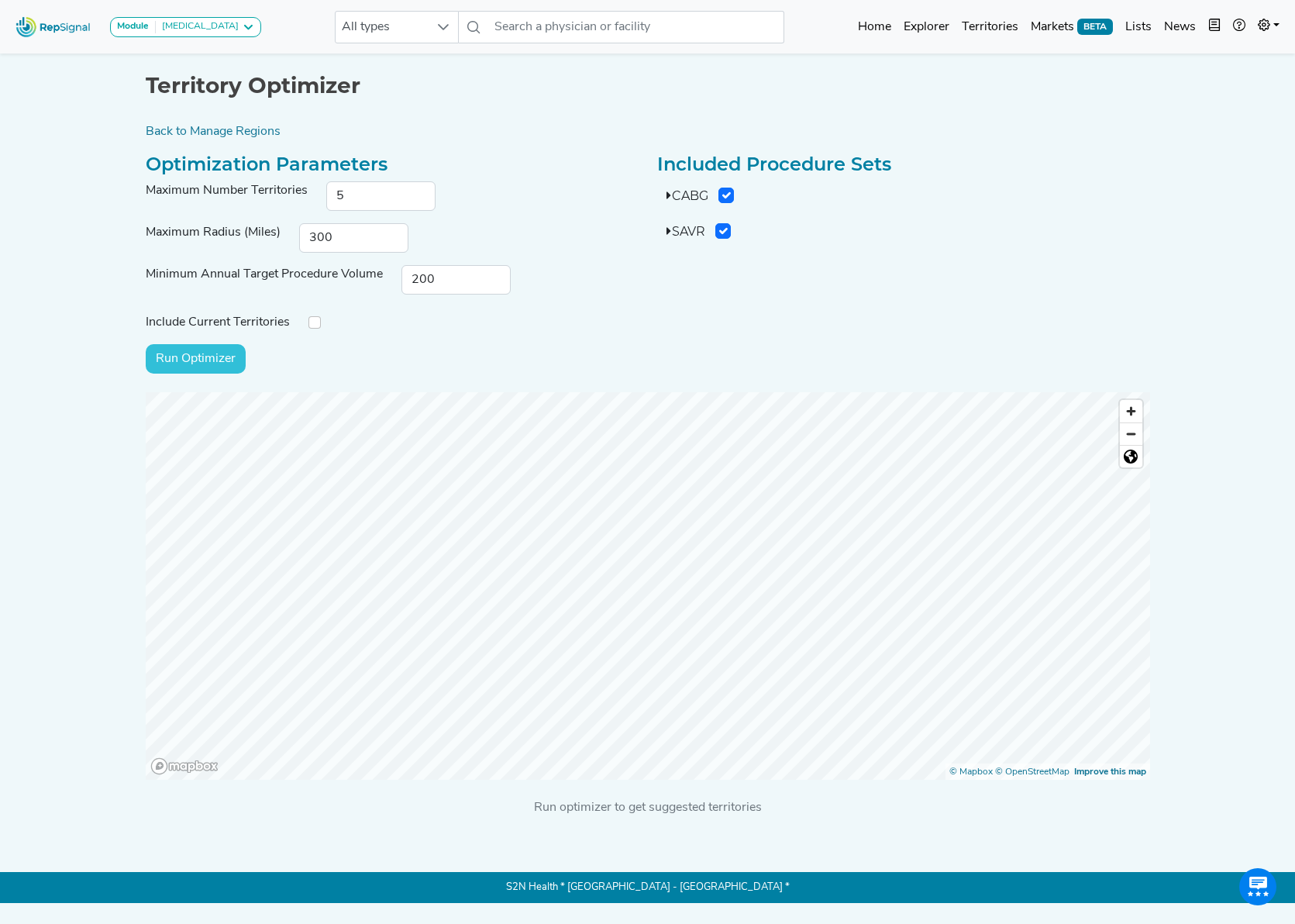
click at [196, 355] on input "Run Optimizer" at bounding box center [196, 359] width 100 height 30
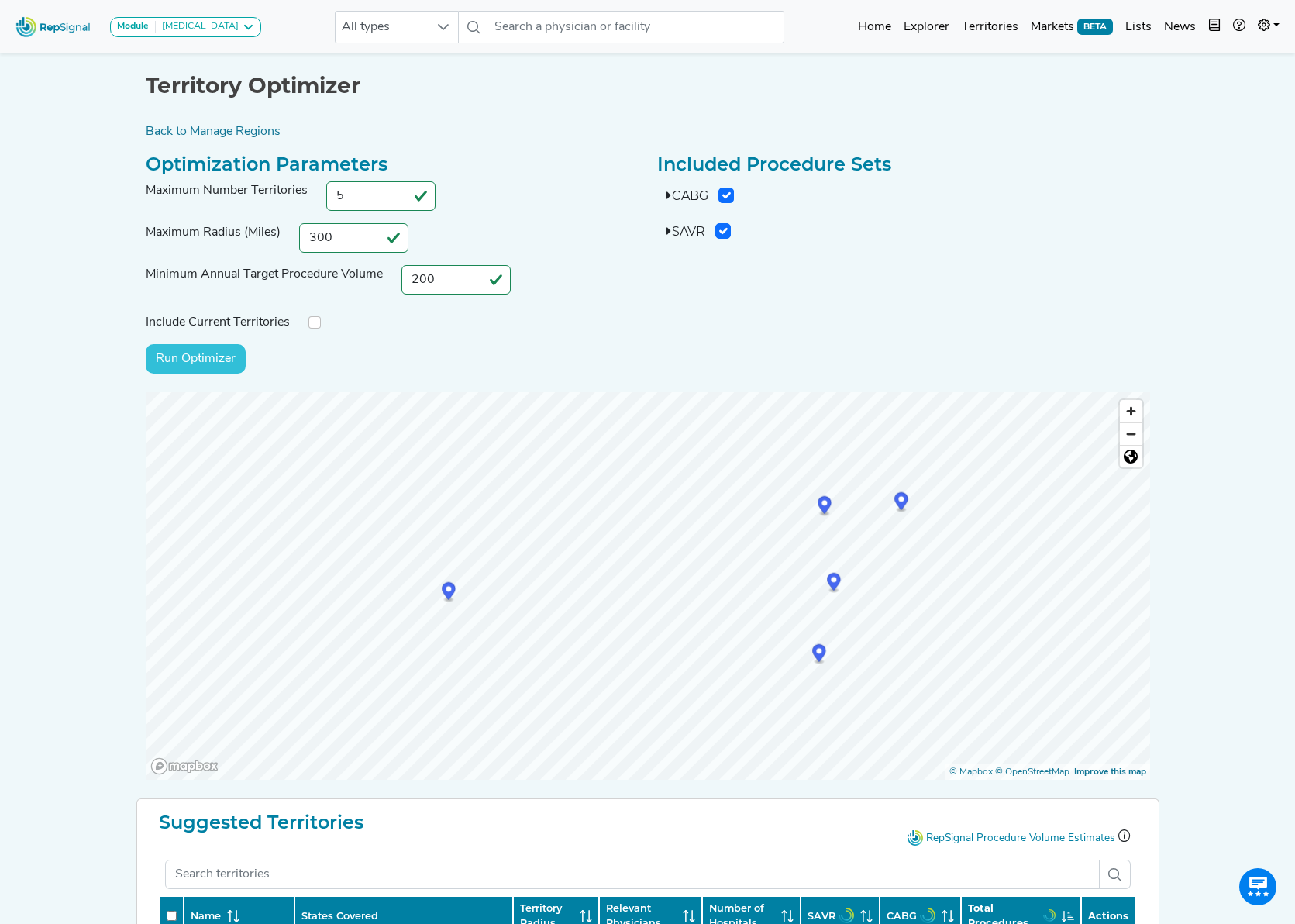
scroll to position [293, 0]
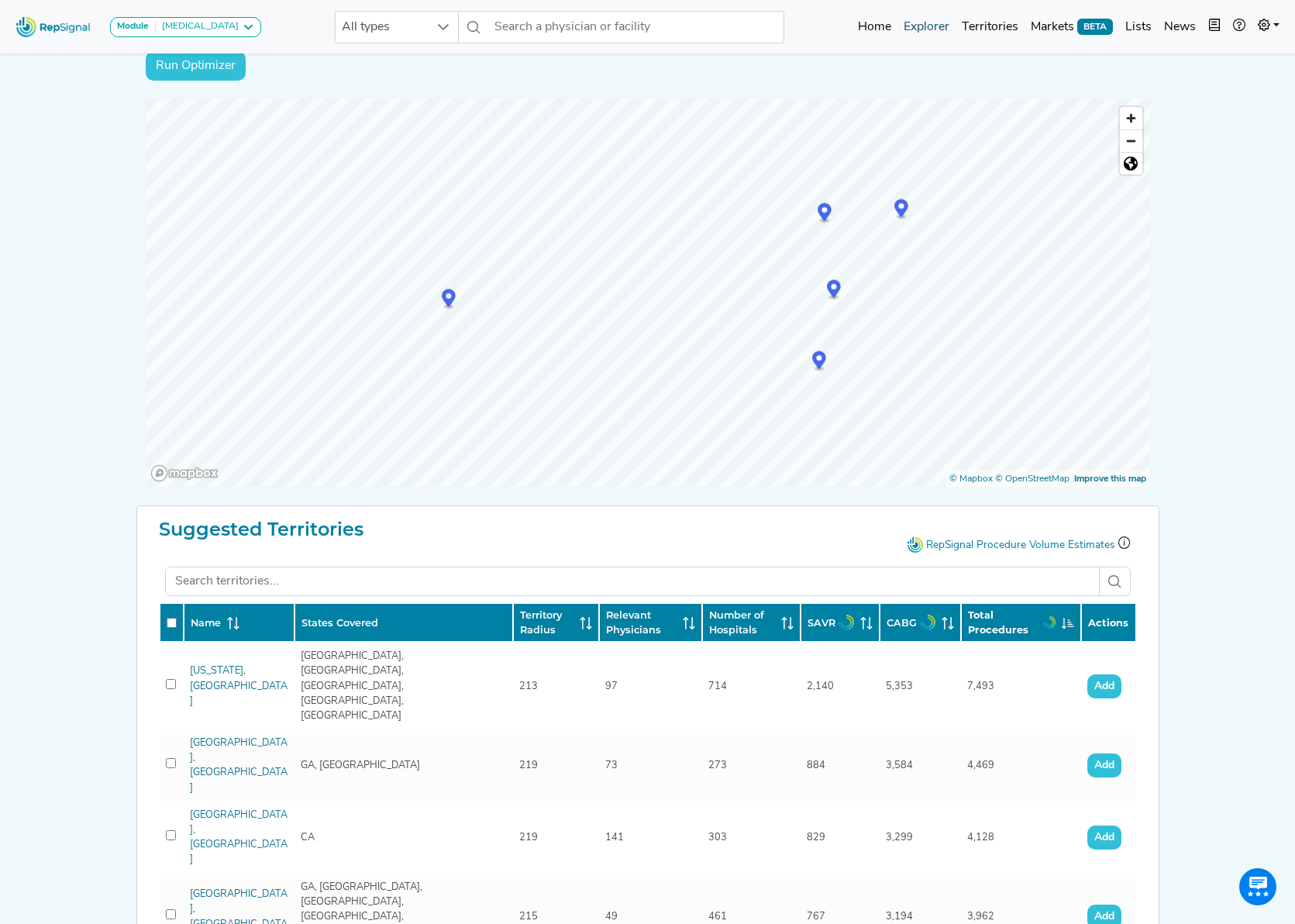
click at [889, 28] on link "Explorer" at bounding box center [926, 27] width 59 height 31
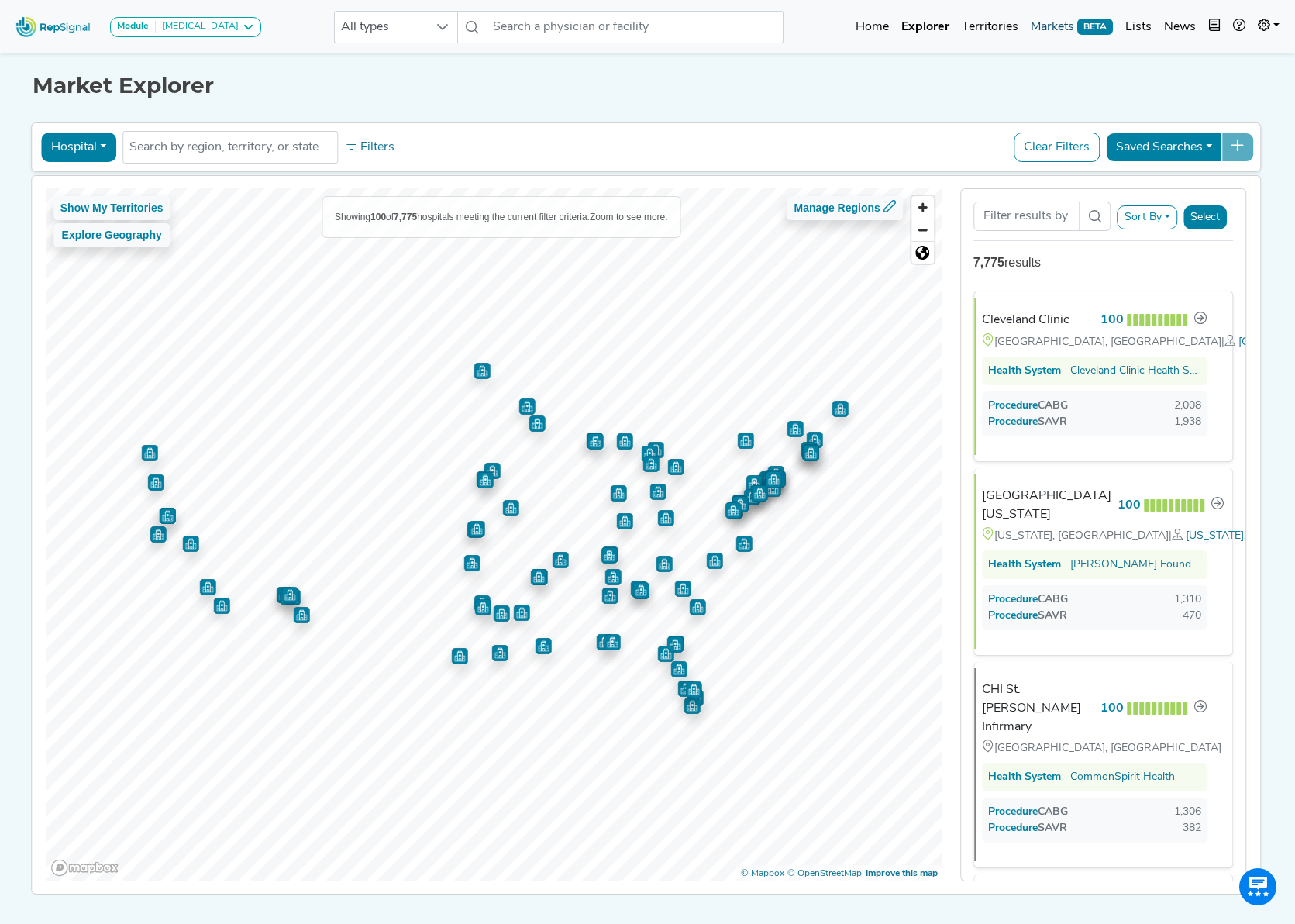
click at [889, 21] on link "Markets BETA" at bounding box center [1071, 27] width 94 height 31
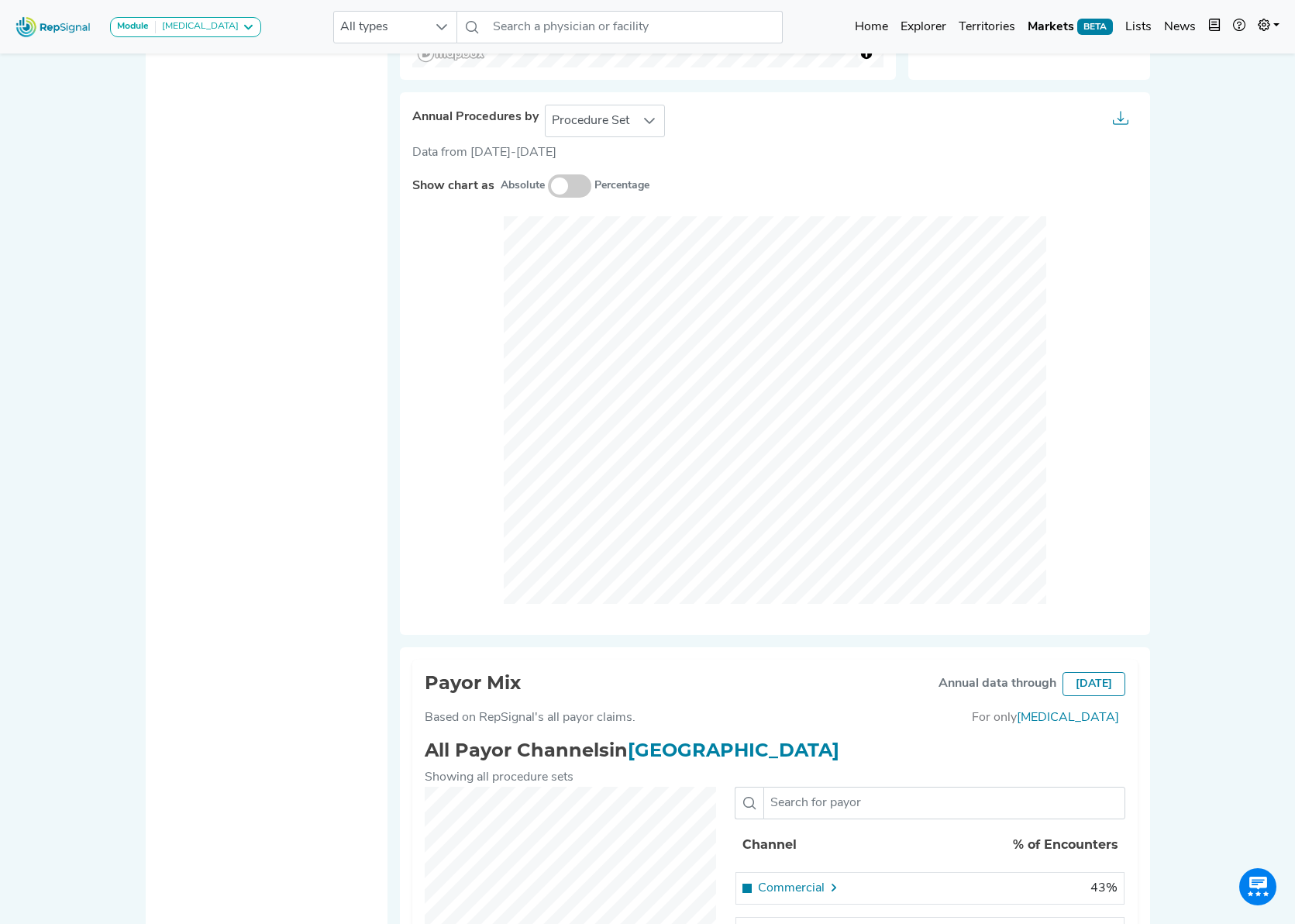
scroll to position [687, 0]
click at [602, 118] on span "Procedure Set" at bounding box center [590, 122] width 90 height 31
click at [636, 203] on li "Setting Of Care" at bounding box center [604, 191] width 121 height 31
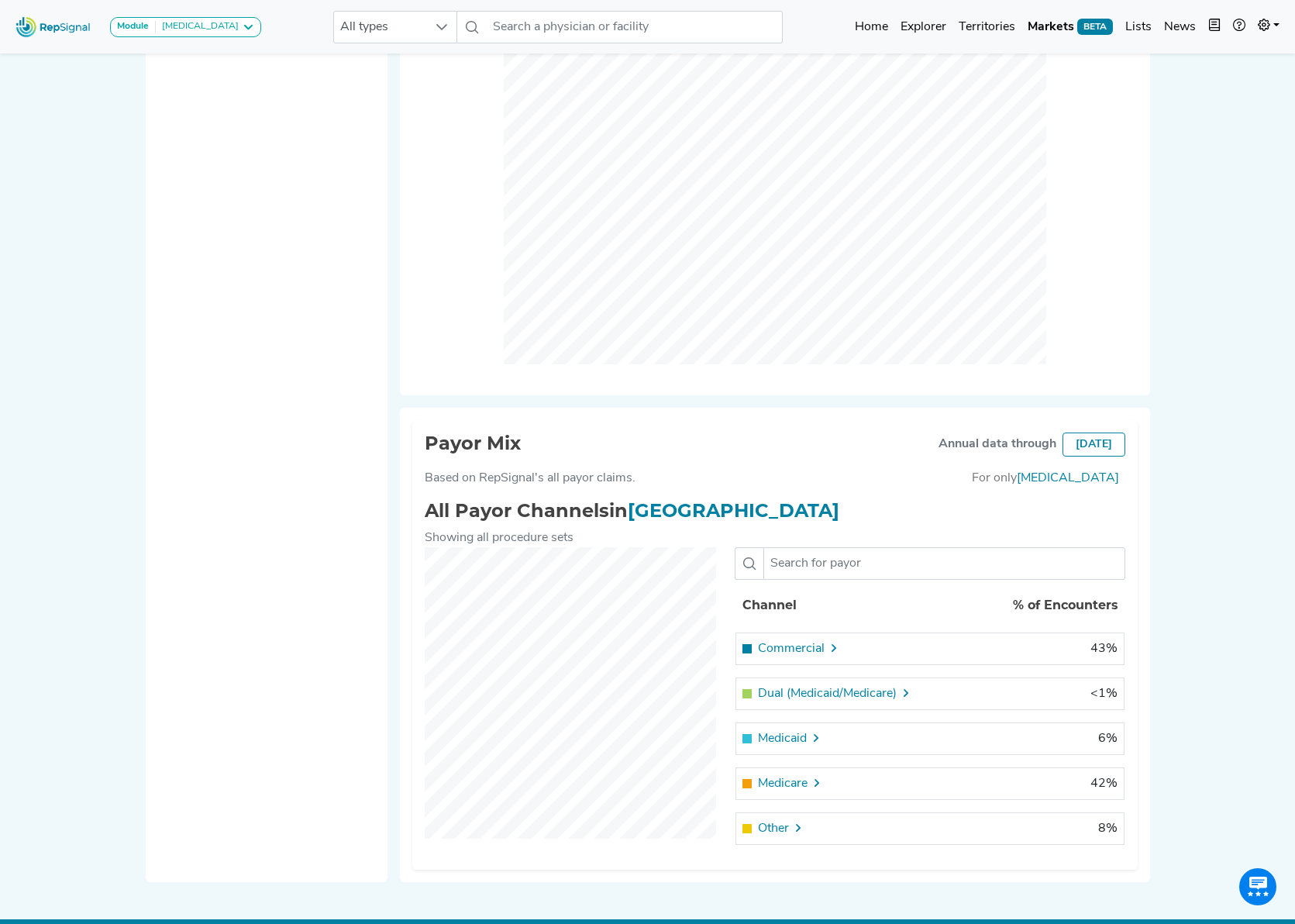
scroll to position [955, 0]
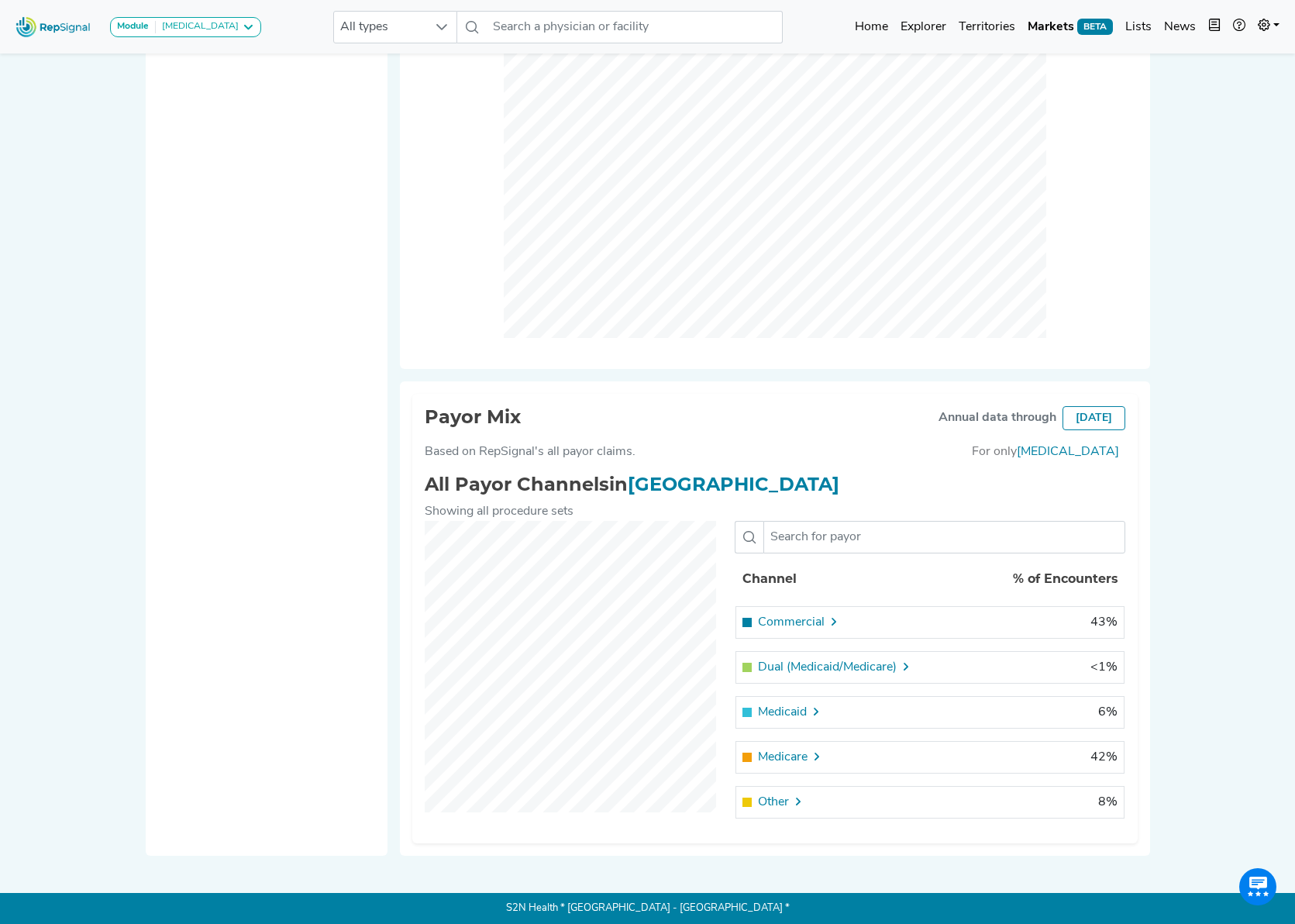
click at [814, 624] on span "Commercial" at bounding box center [791, 622] width 66 height 18
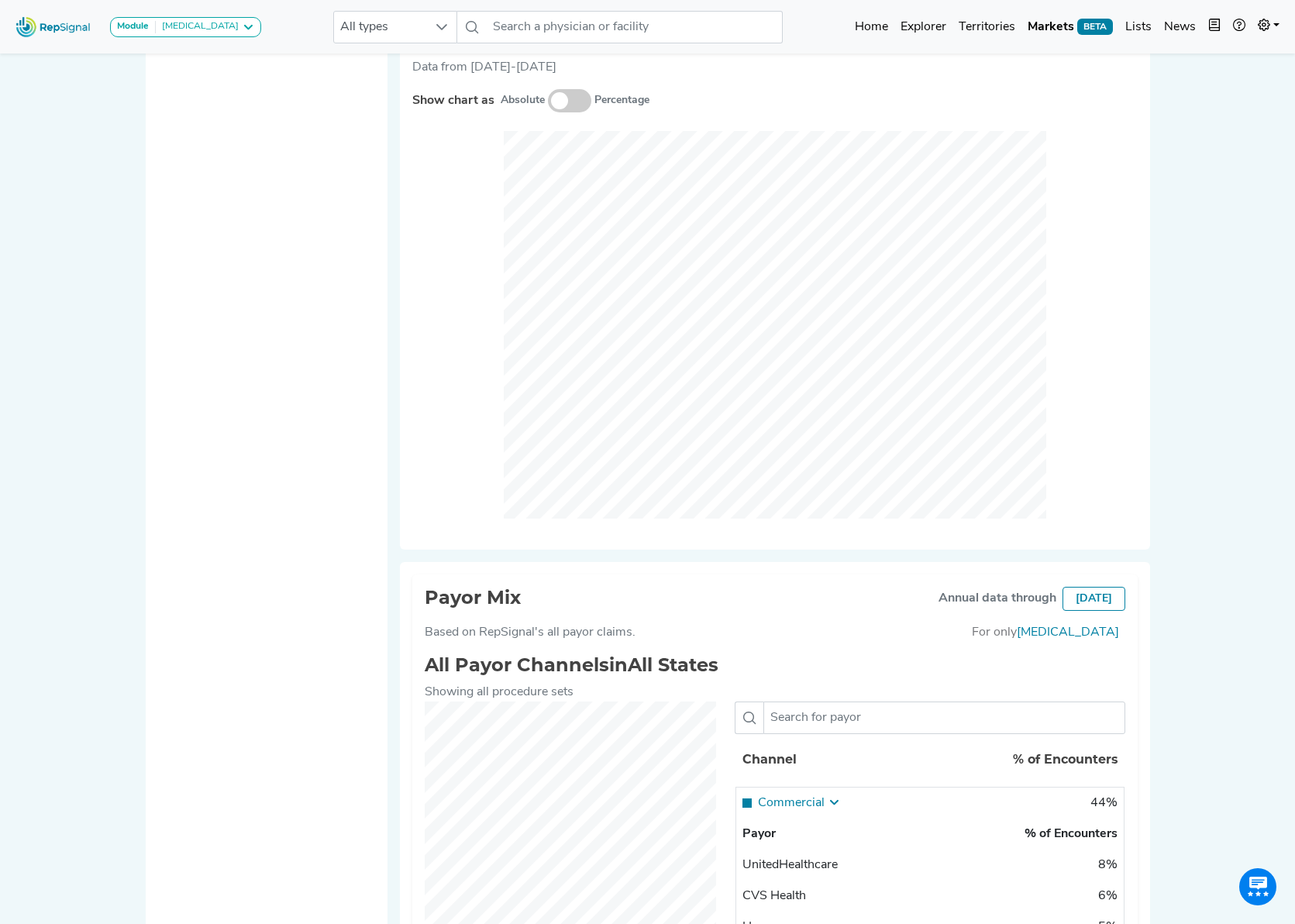
scroll to position [0, 0]
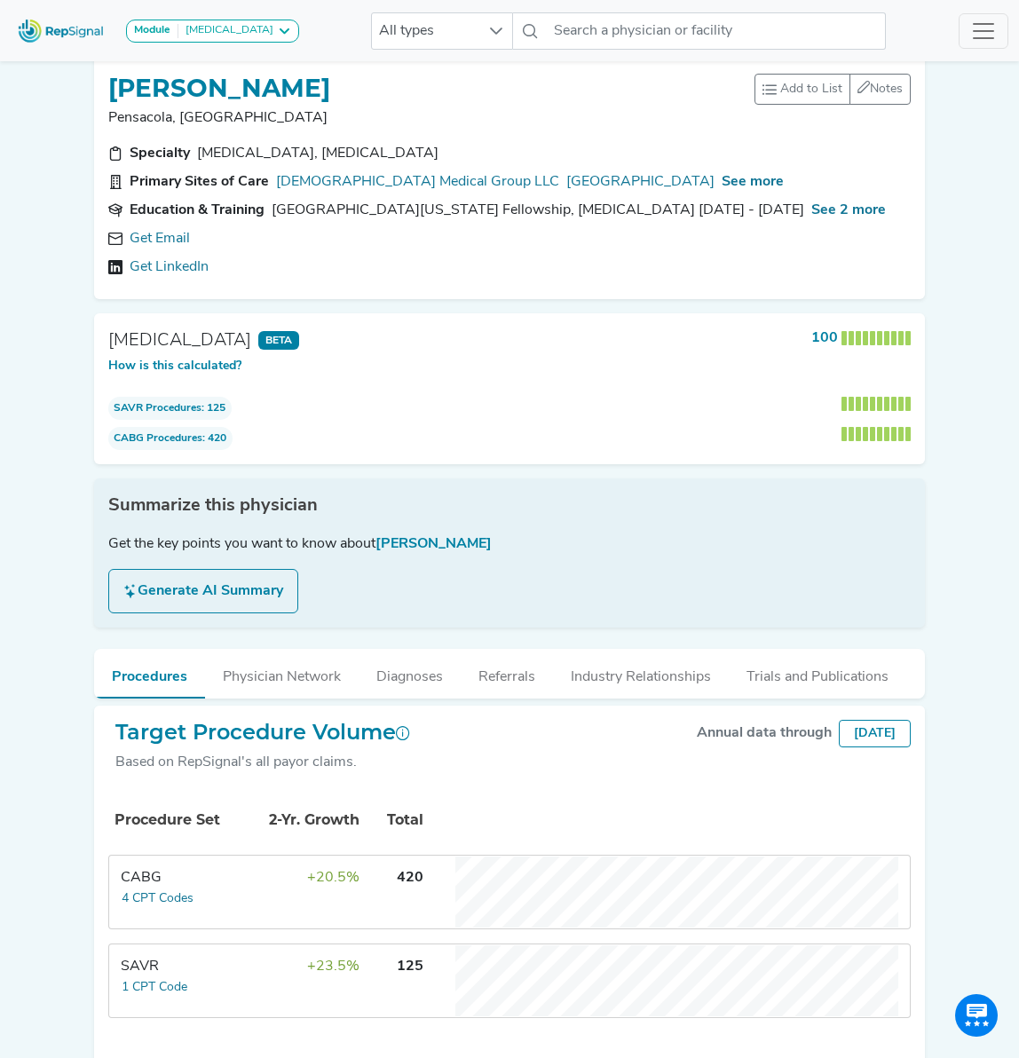
scroll to position [20, 0]
click at [722, 184] on span "See more" at bounding box center [753, 181] width 62 height 14
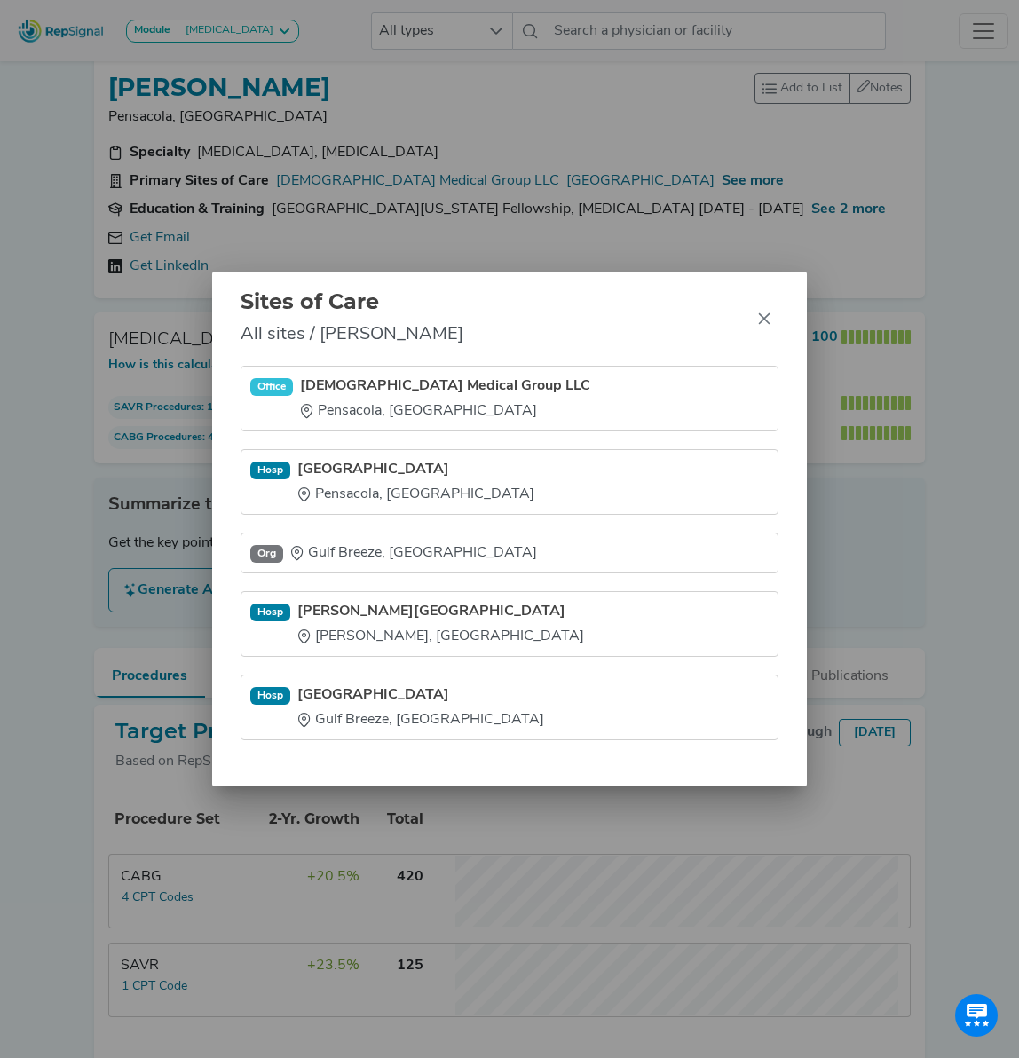
click at [576, 427] on li "Office [DEMOGRAPHIC_DATA] Medical Group LLC [GEOGRAPHIC_DATA], [GEOGRAPHIC_DATA]" at bounding box center [510, 399] width 538 height 66
click at [770, 320] on button "Close" at bounding box center [764, 318] width 28 height 28
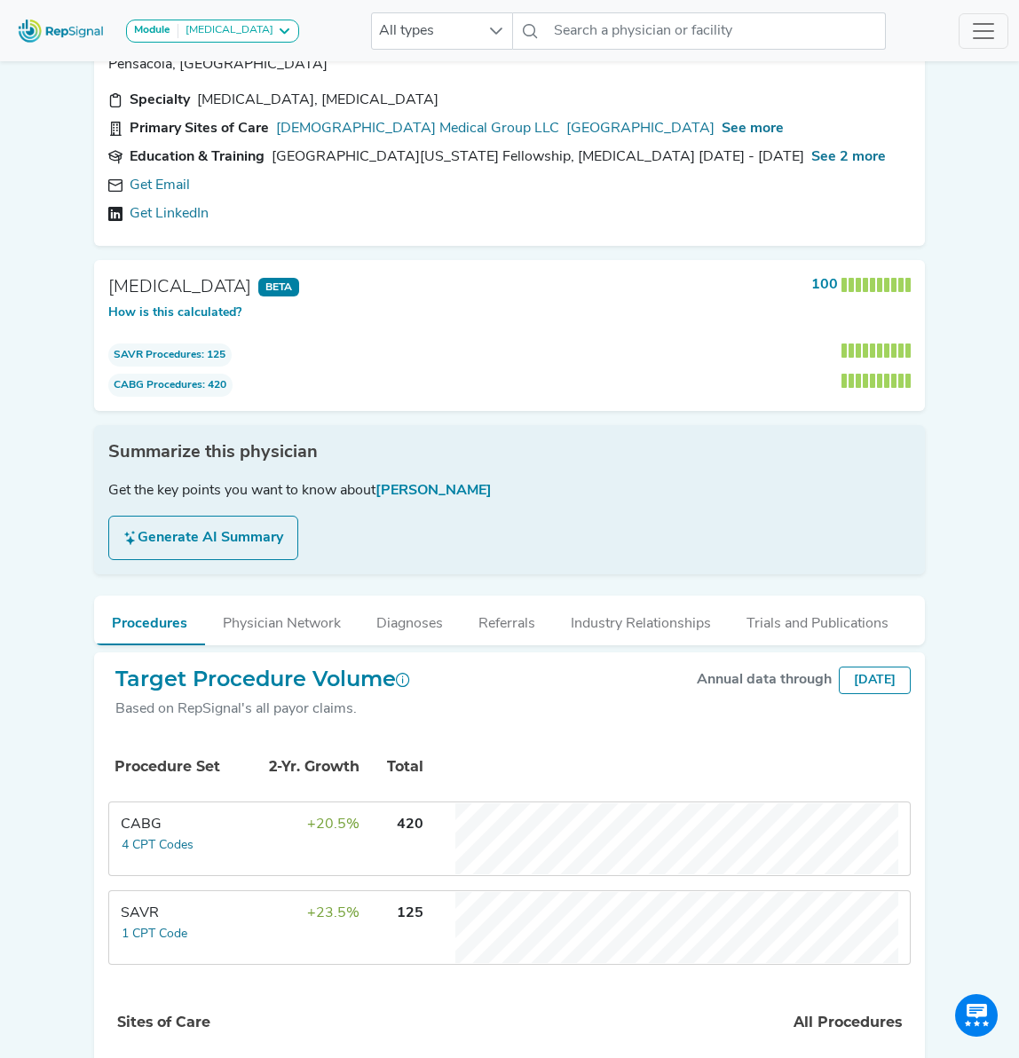
scroll to position [0, 0]
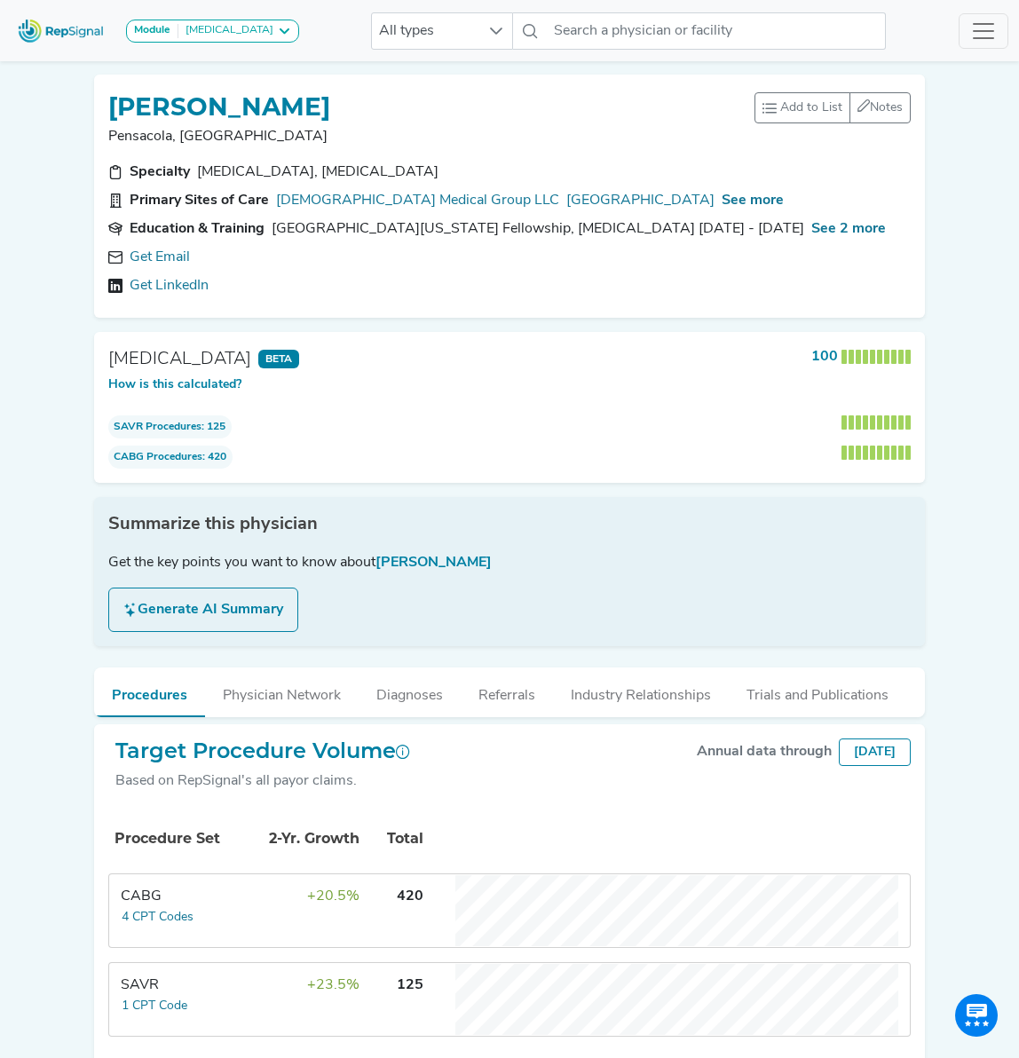
click at [220, 606] on button "Generate AI Summary" at bounding box center [203, 610] width 190 height 44
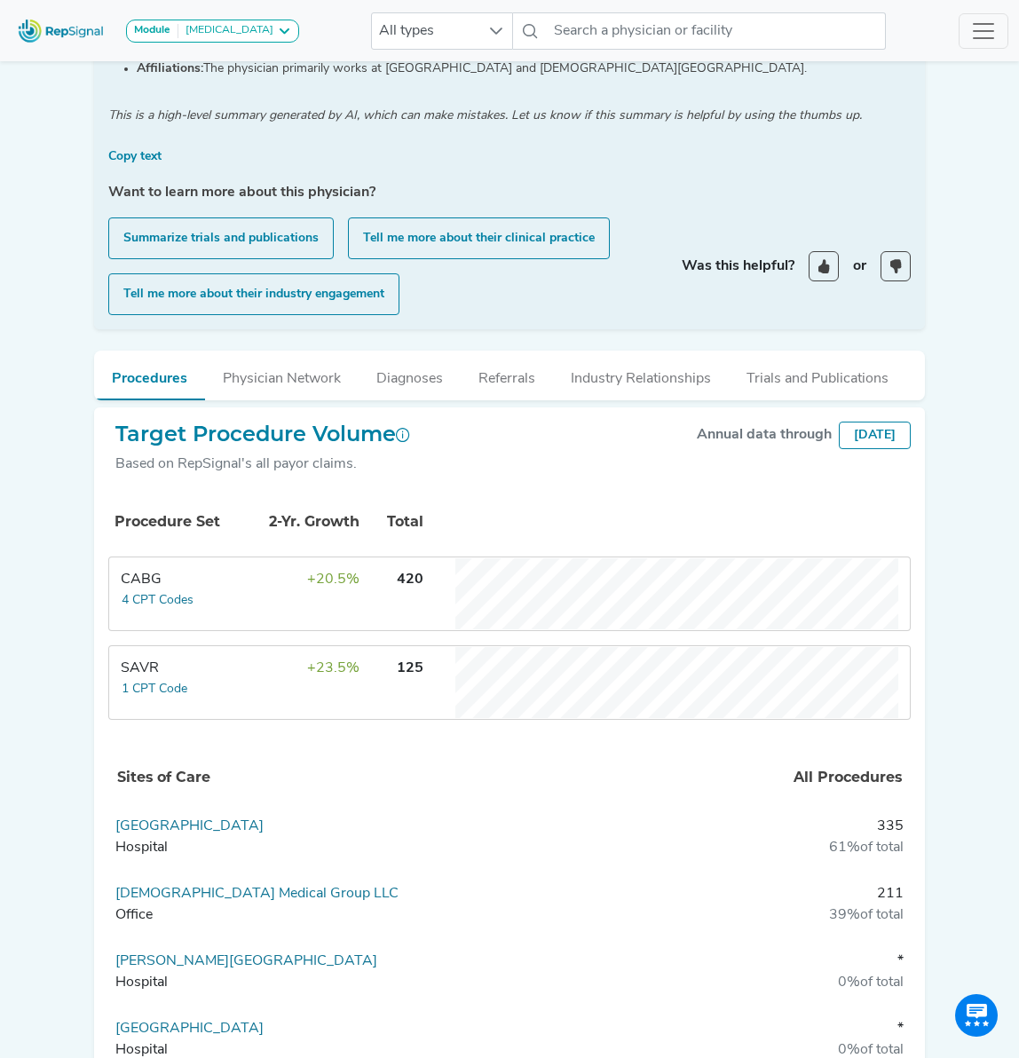
scroll to position [622, 0]
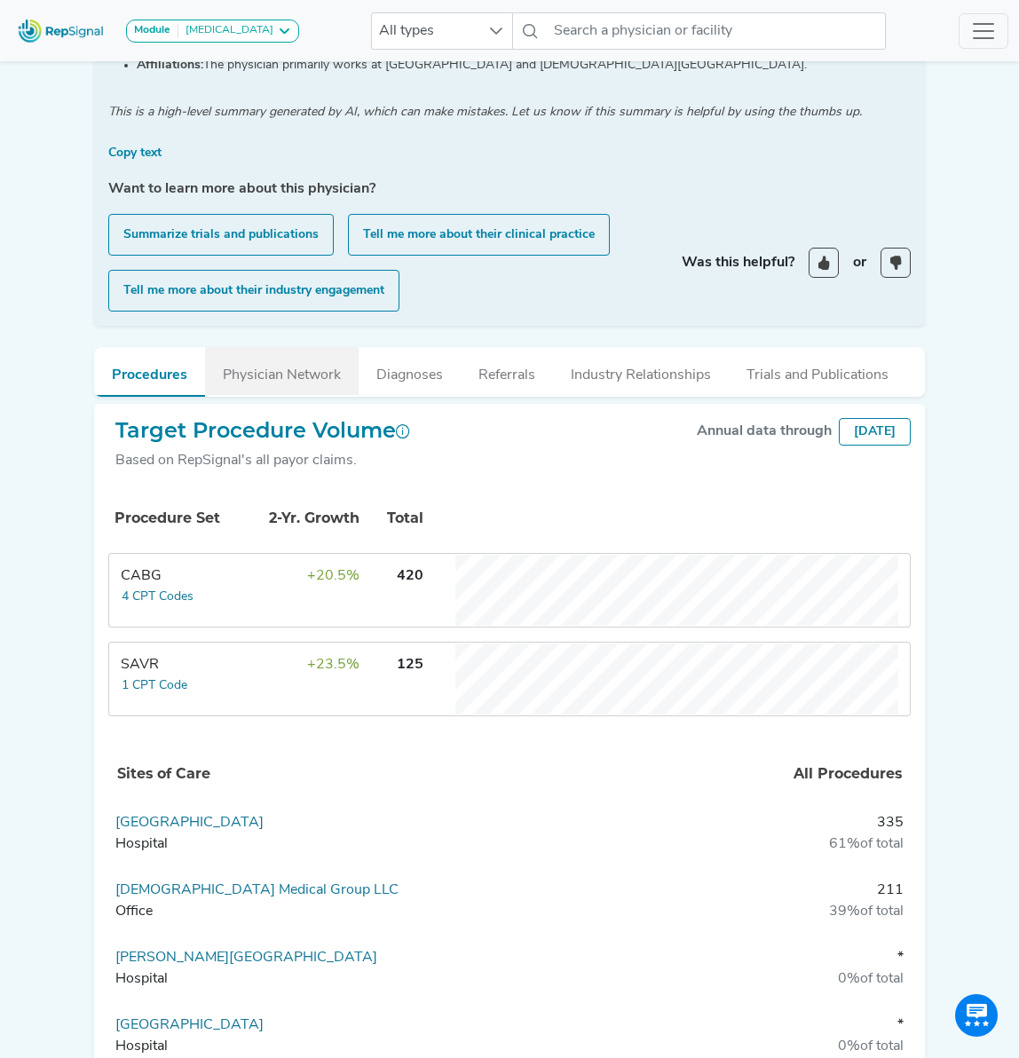
click at [290, 380] on button "Physician Network" at bounding box center [282, 371] width 154 height 48
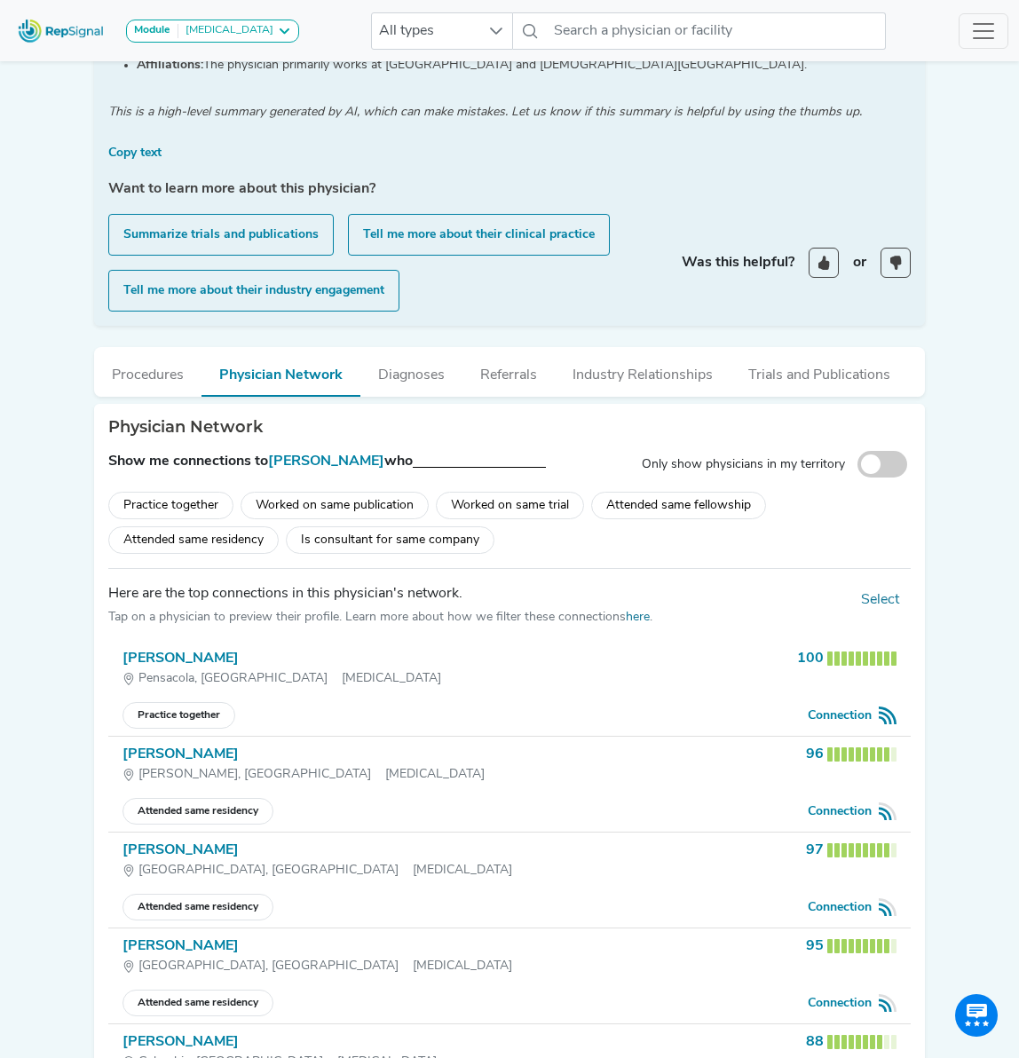
click at [211, 543] on div "Attended same residency" at bounding box center [193, 540] width 170 height 28
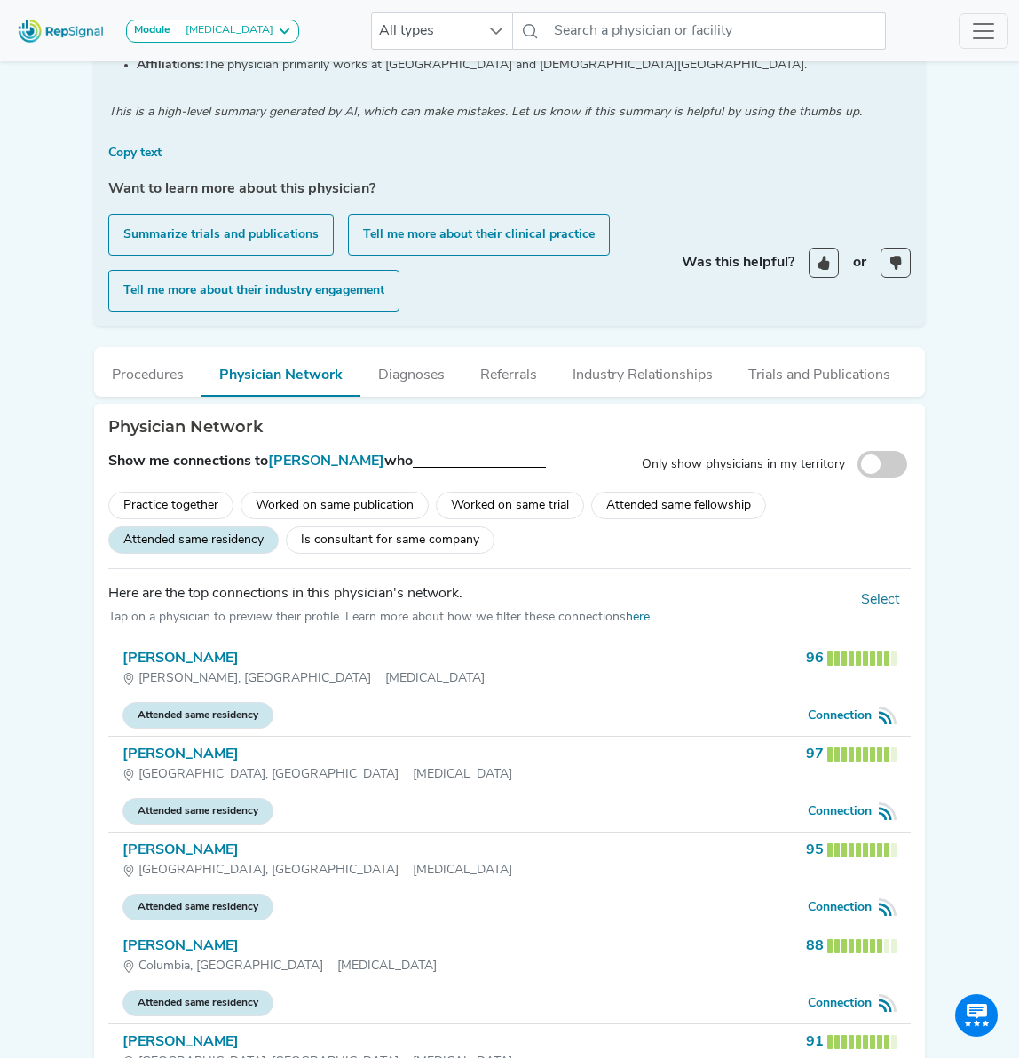
click at [654, 510] on div "Attended same fellowship" at bounding box center [678, 506] width 175 height 28
click at [177, 547] on div "Attended same residency" at bounding box center [193, 540] width 170 height 28
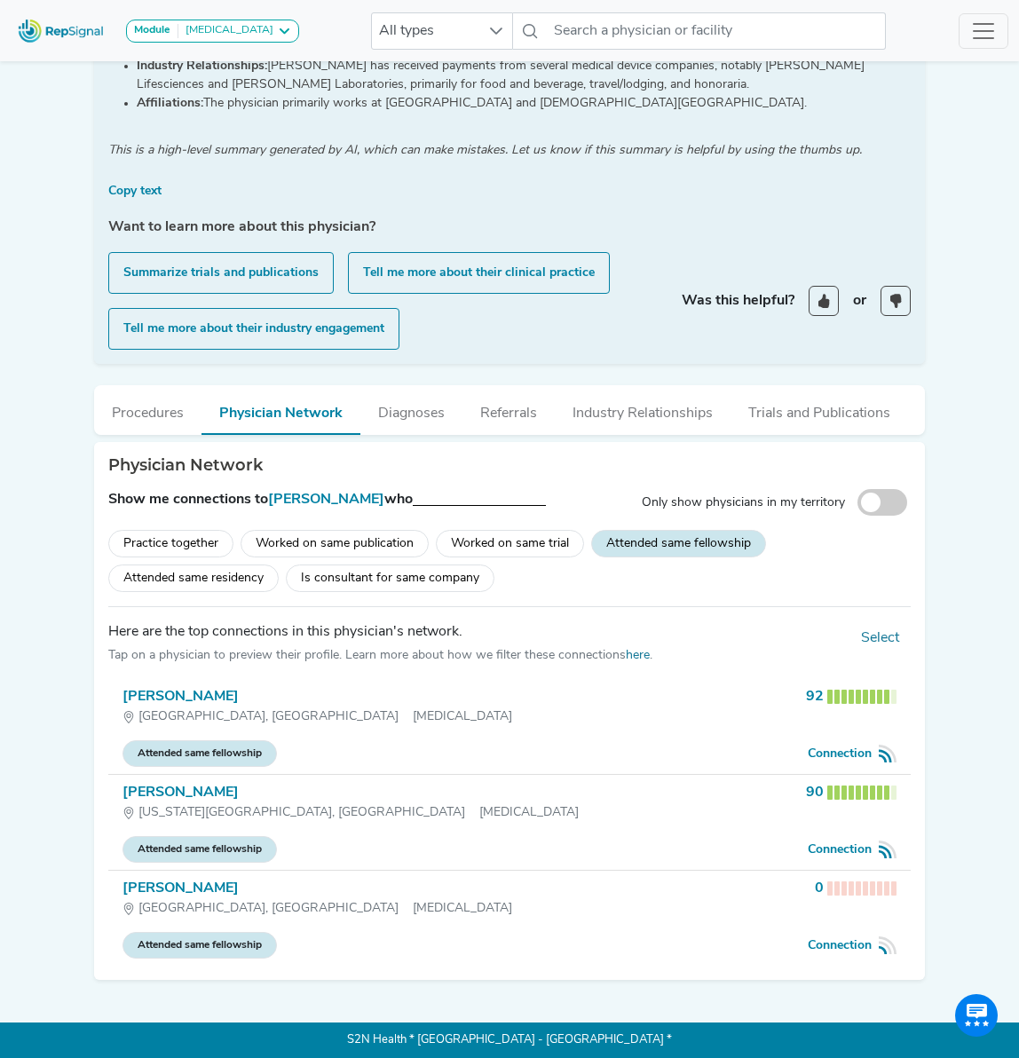
scroll to position [586, 0]
click at [687, 541] on div "Attended same fellowship" at bounding box center [678, 544] width 175 height 28
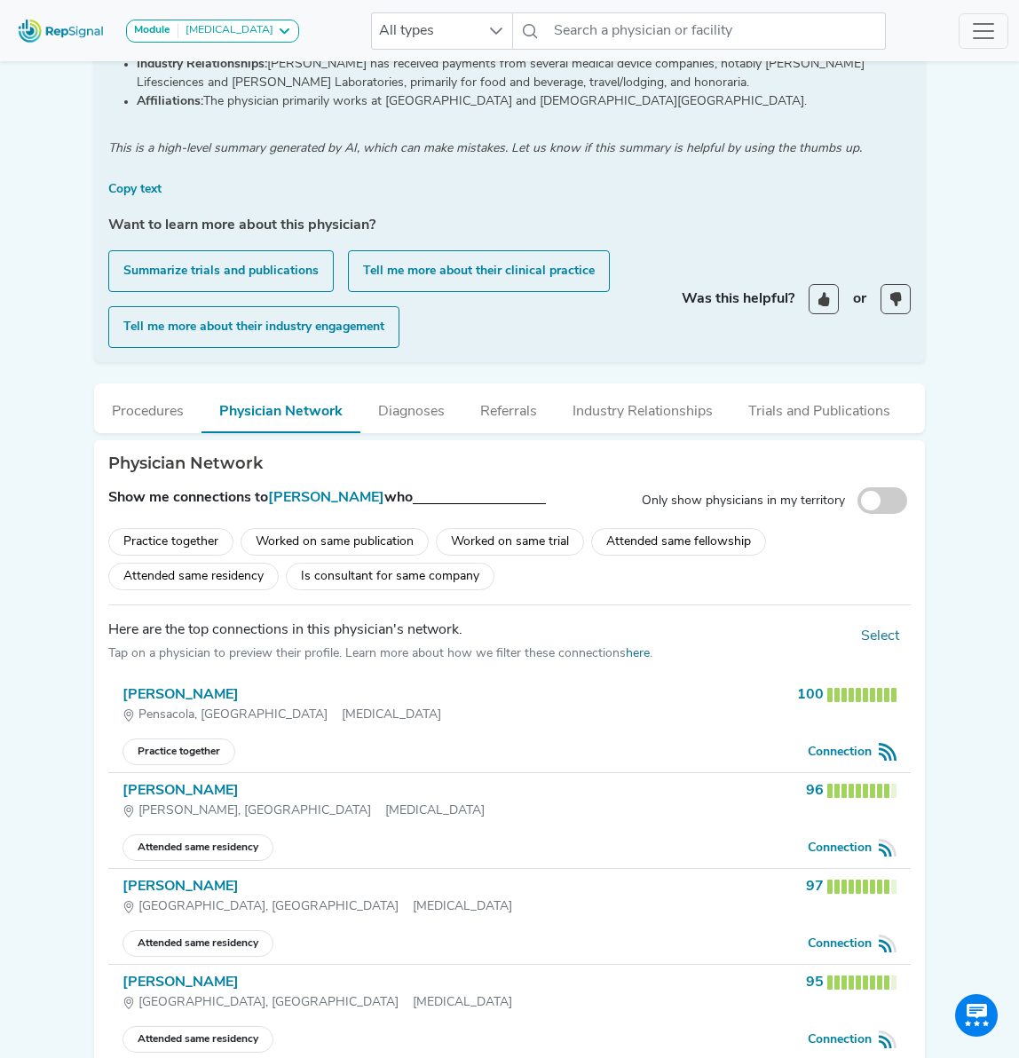
scroll to position [587, 0]
click at [511, 543] on div "Worked on same trial" at bounding box center [510, 541] width 148 height 28
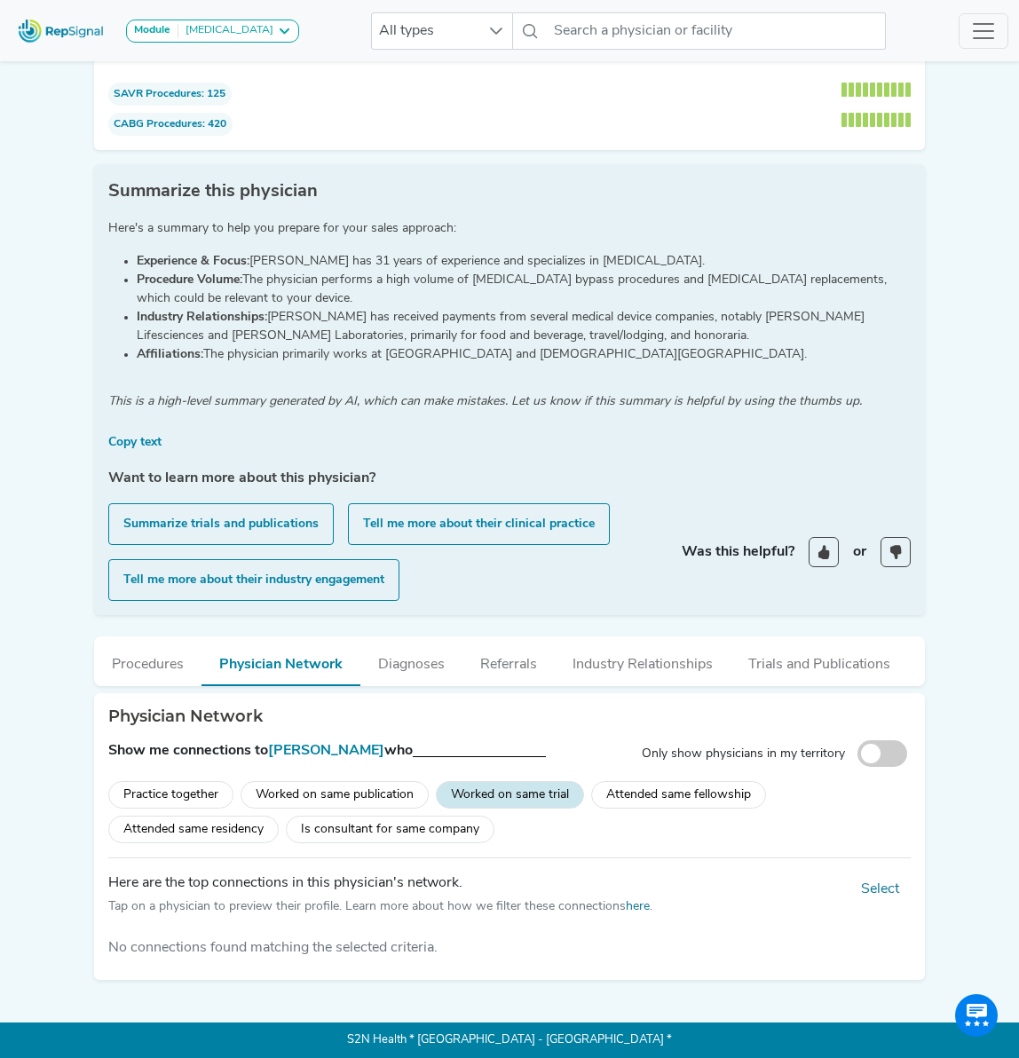
click at [355, 797] on div "Worked on same publication" at bounding box center [335, 795] width 188 height 28
click at [539, 802] on div "Worked on same trial" at bounding box center [510, 795] width 148 height 28
click at [351, 793] on div "Worked on same publication" at bounding box center [335, 795] width 188 height 28
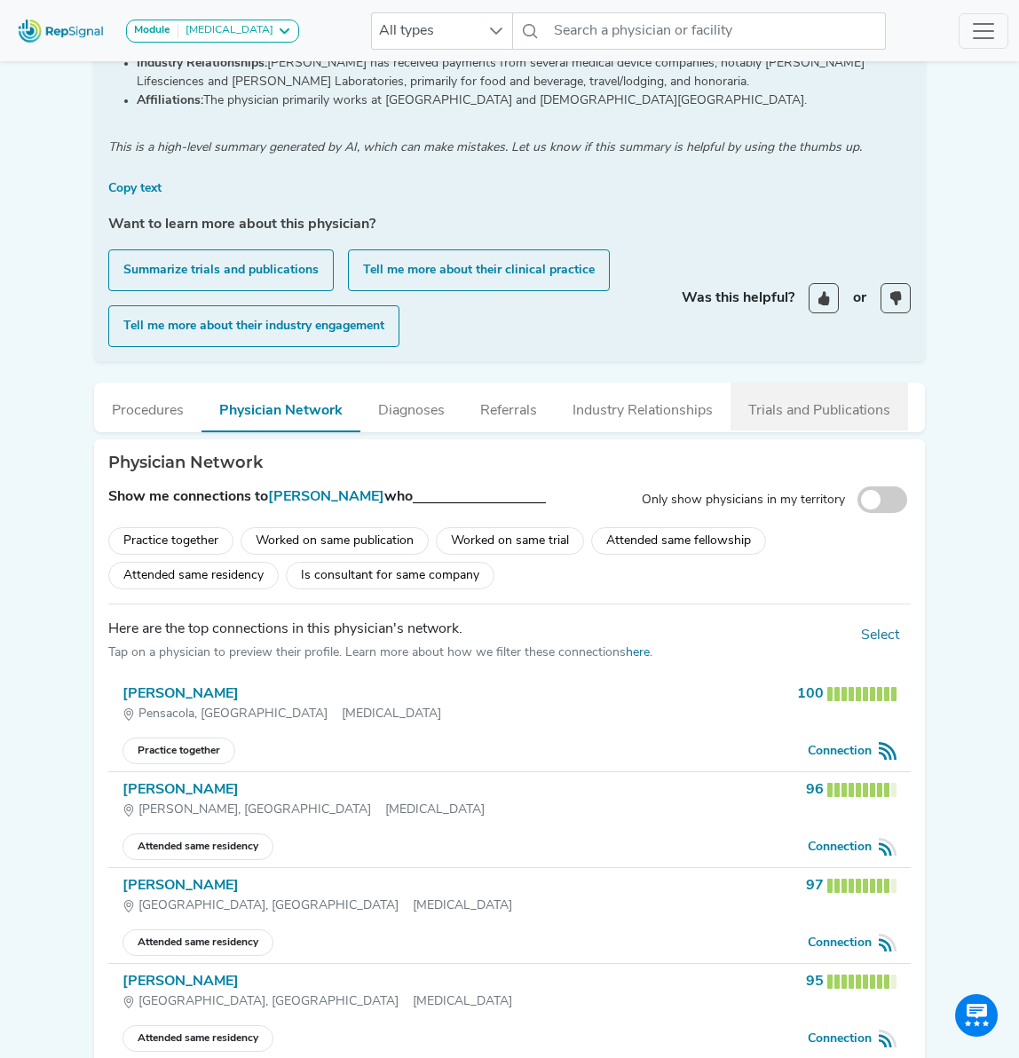
click at [822, 411] on button "Trials and Publications" at bounding box center [820, 407] width 178 height 48
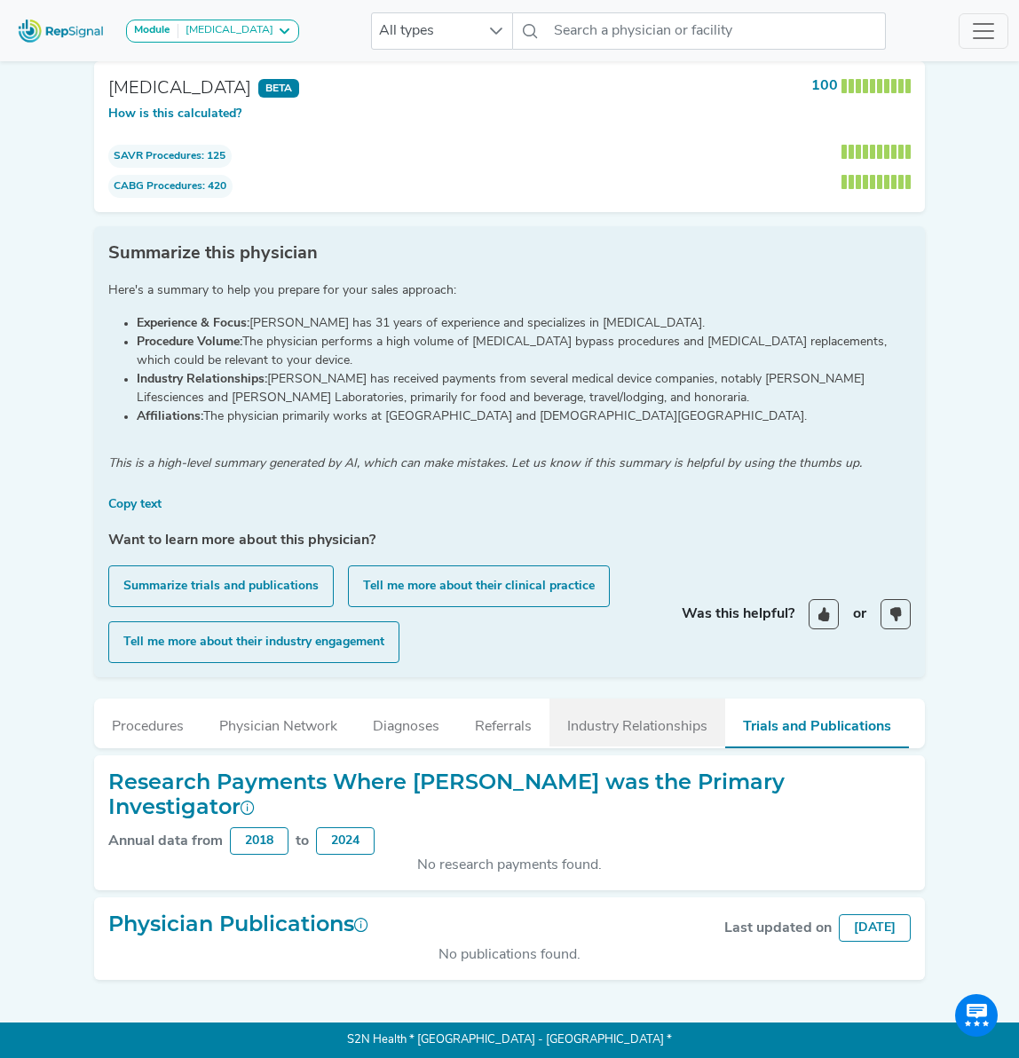
click at [646, 728] on button "Industry Relationships" at bounding box center [637, 723] width 176 height 48
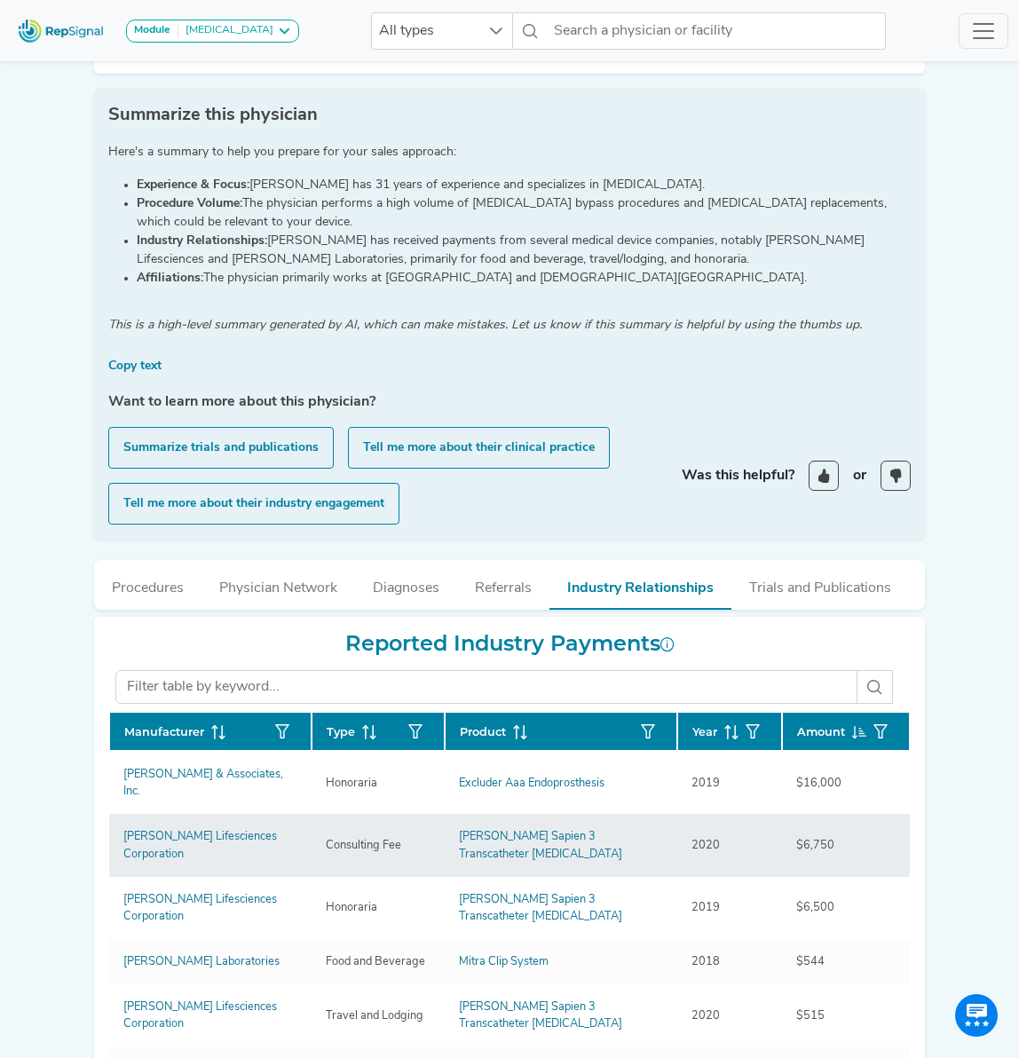
scroll to position [415, 0]
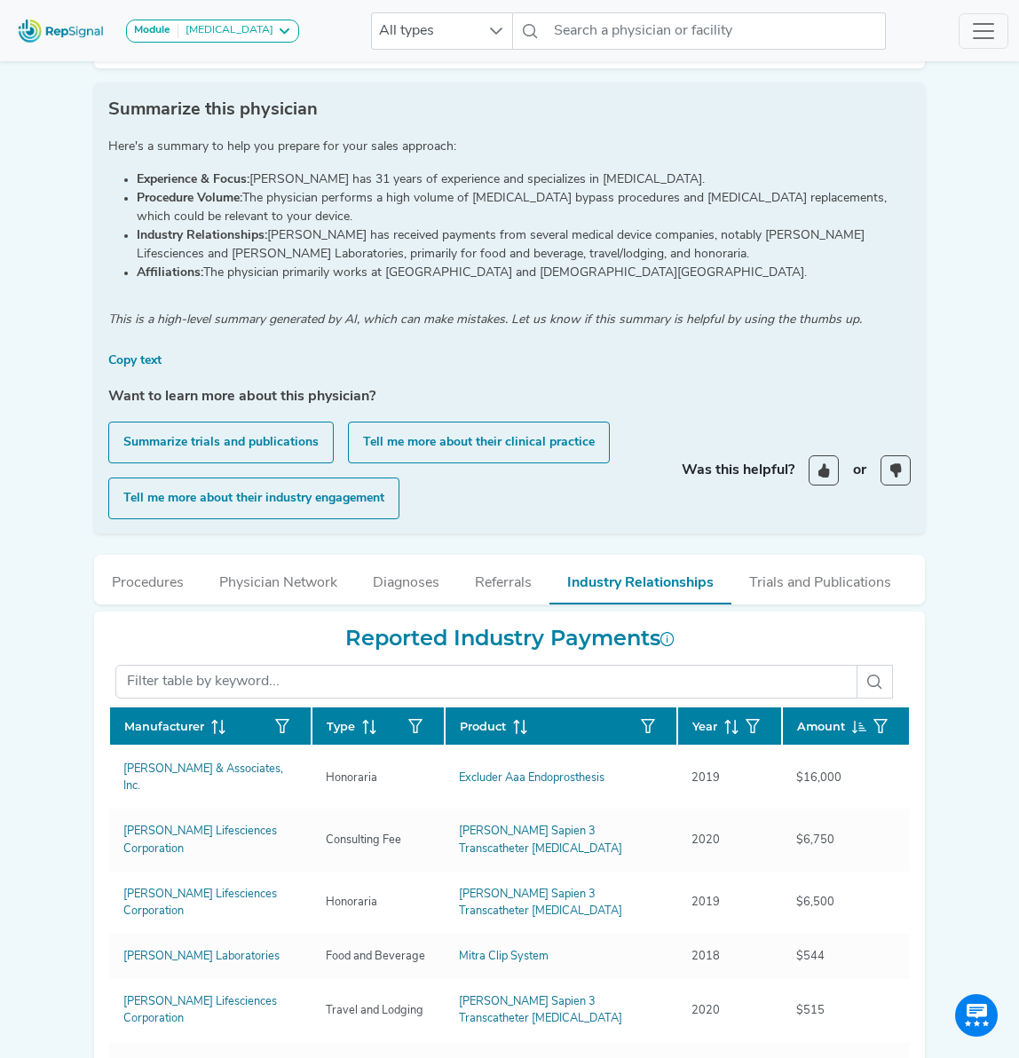
click at [725, 728] on icon at bounding box center [731, 727] width 14 height 14
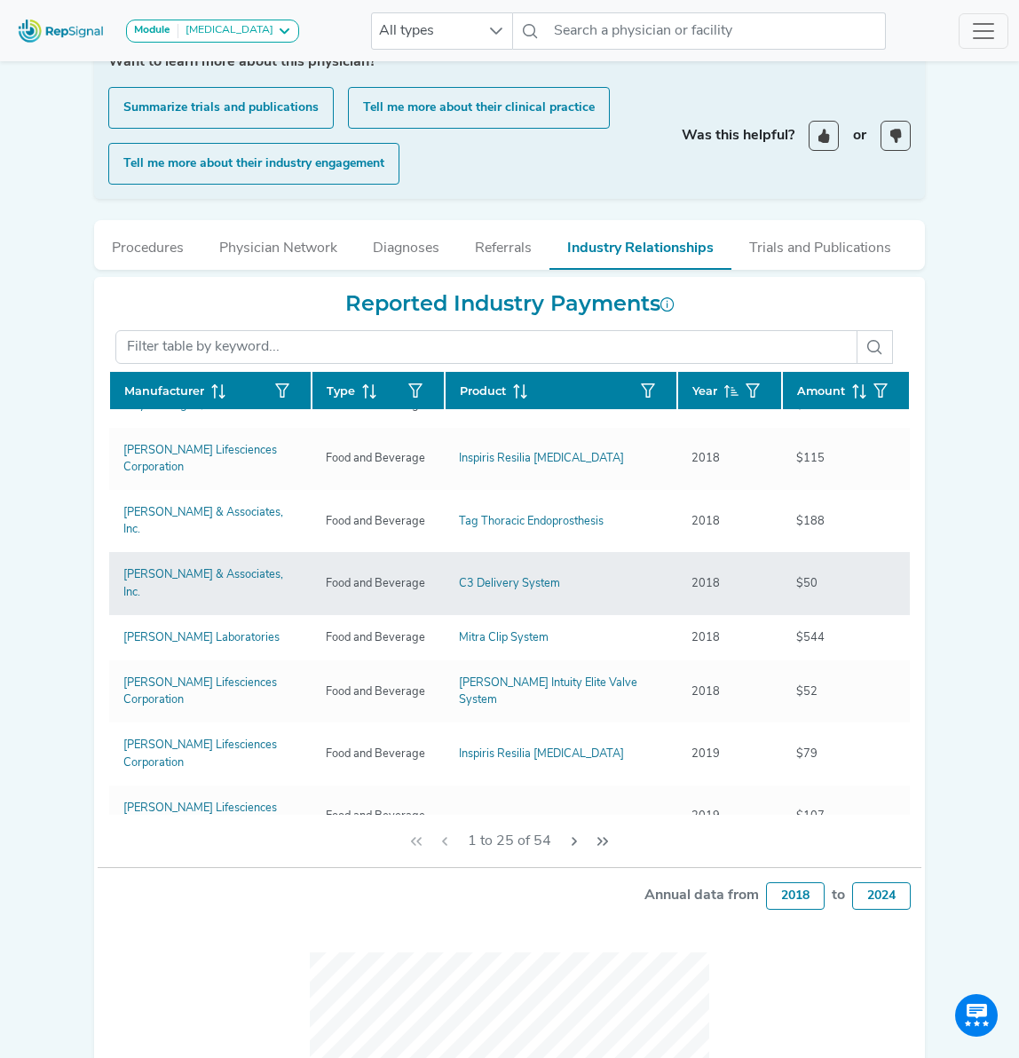
scroll to position [0, 0]
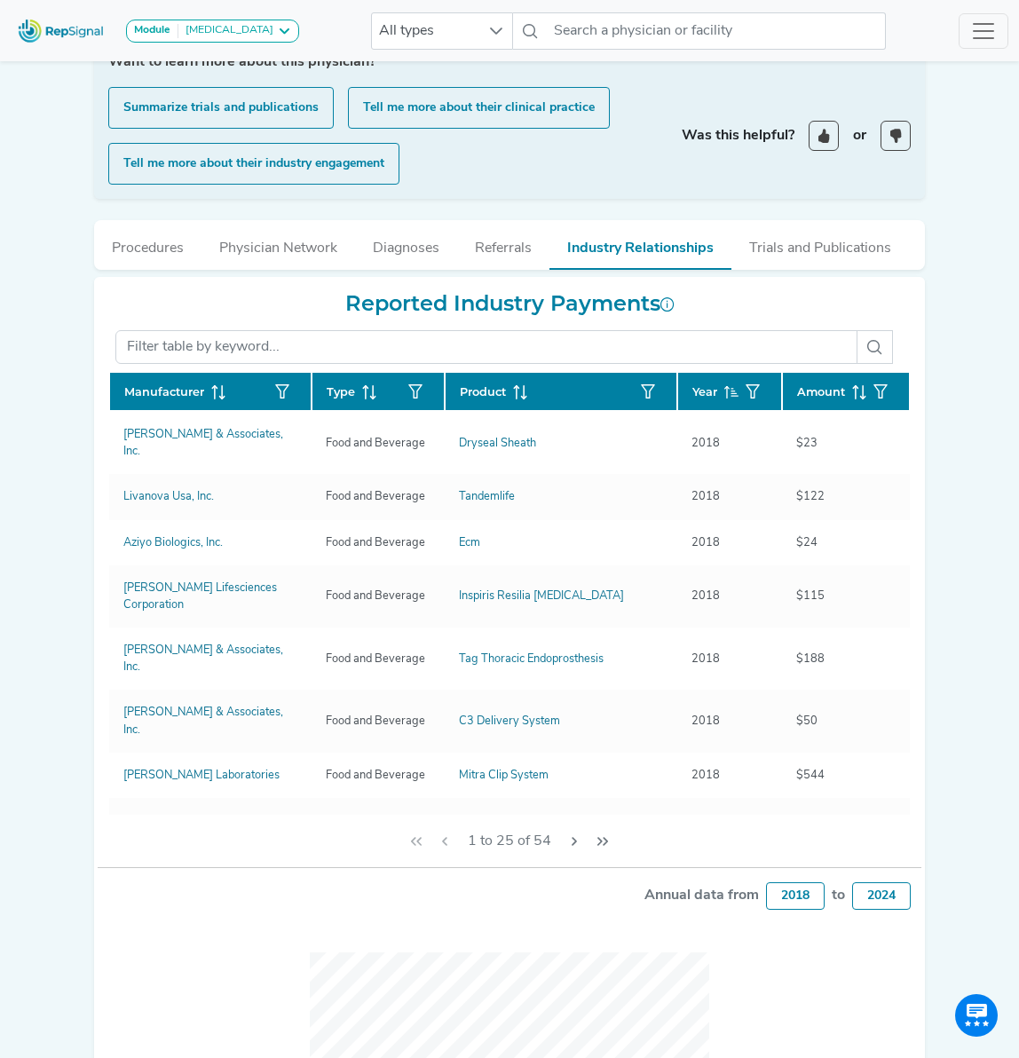
click at [730, 394] on icon at bounding box center [731, 392] width 14 height 14
